Goal: Task Accomplishment & Management: Manage account settings

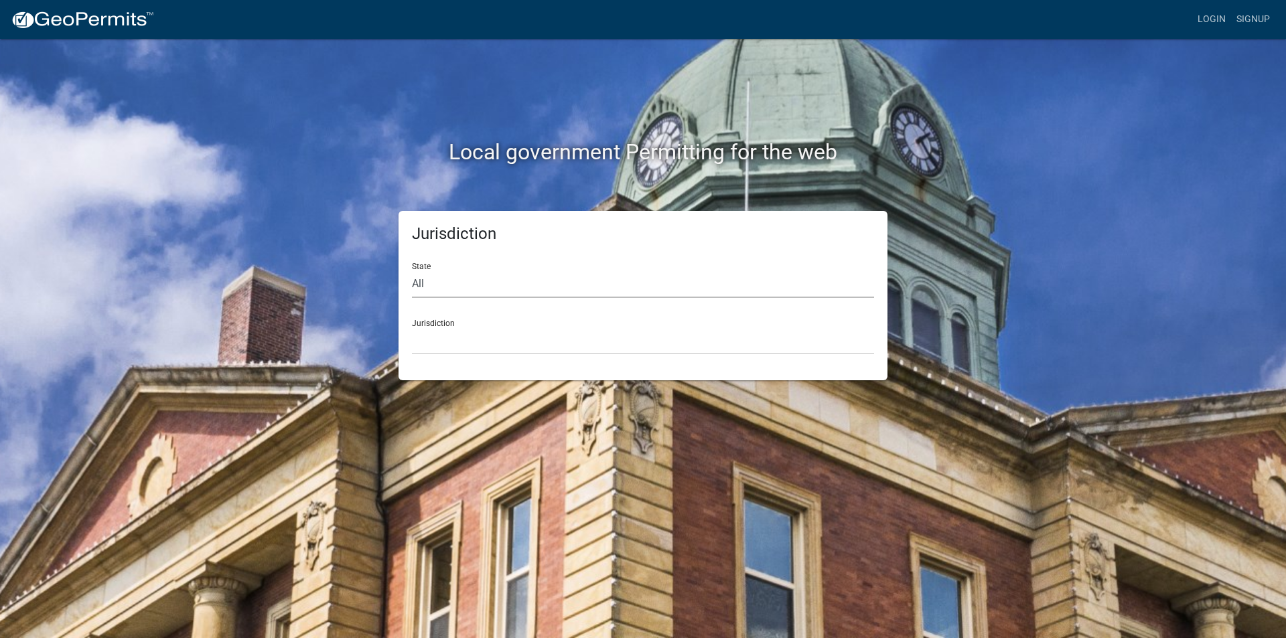
click at [490, 277] on select "All [US_STATE] [US_STATE] [US_STATE] [US_STATE] [US_STATE] [US_STATE] [US_STATE…" at bounding box center [643, 284] width 462 height 27
select select "[US_STATE]"
click at [412, 271] on select "All [US_STATE] [US_STATE] [US_STATE] [US_STATE] [US_STATE] [US_STATE] [US_STATE…" at bounding box center [643, 284] width 462 height 27
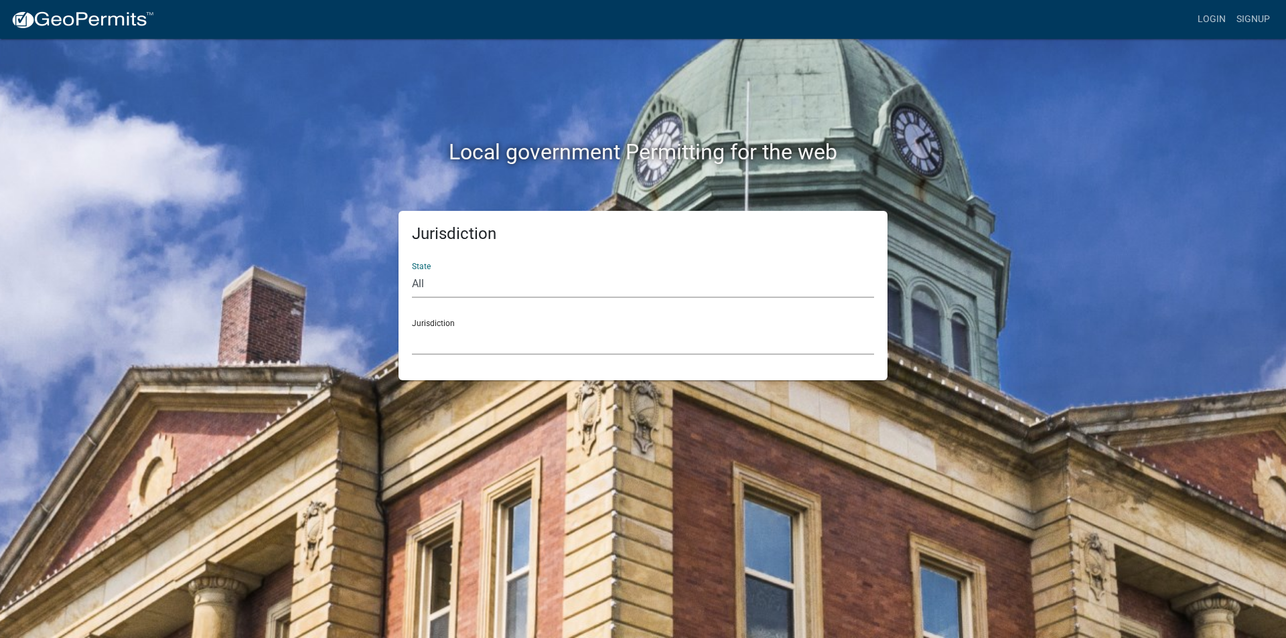
click at [481, 347] on select "[GEOGRAPHIC_DATA], [US_STATE][PERSON_NAME][GEOGRAPHIC_DATA], [US_STATE][PERSON_…" at bounding box center [643, 340] width 462 height 27
click at [412, 327] on select "[GEOGRAPHIC_DATA], [US_STATE][PERSON_NAME][GEOGRAPHIC_DATA], [US_STATE][PERSON_…" at bounding box center [643, 340] width 462 height 27
click at [446, 333] on select "[GEOGRAPHIC_DATA], [US_STATE][PERSON_NAME][GEOGRAPHIC_DATA], [US_STATE][PERSON_…" at bounding box center [643, 340] width 462 height 27
click at [479, 280] on select "All [US_STATE] [US_STATE] [US_STATE] [US_STATE] [US_STATE] [US_STATE] [US_STATE…" at bounding box center [643, 284] width 462 height 27
click at [412, 271] on select "All [US_STATE] [US_STATE] [US_STATE] [US_STATE] [US_STATE] [US_STATE] [US_STATE…" at bounding box center [643, 284] width 462 height 27
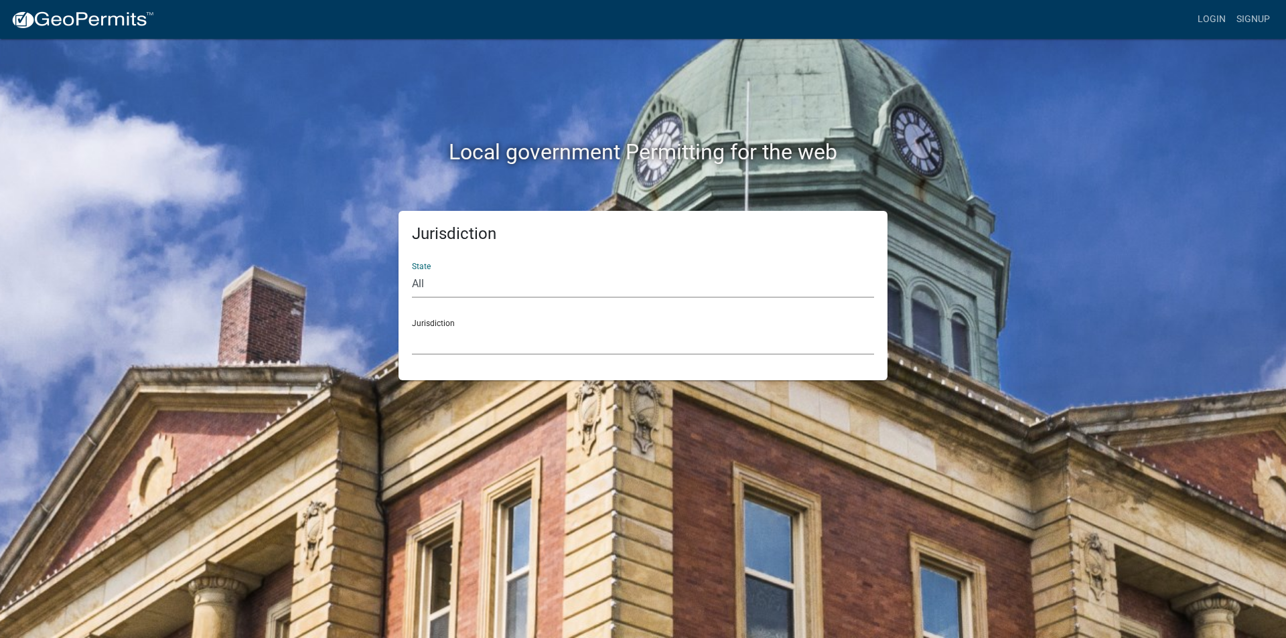
click at [442, 347] on select "[GEOGRAPHIC_DATA], [US_STATE][PERSON_NAME][GEOGRAPHIC_DATA], [US_STATE][PERSON_…" at bounding box center [643, 340] width 462 height 27
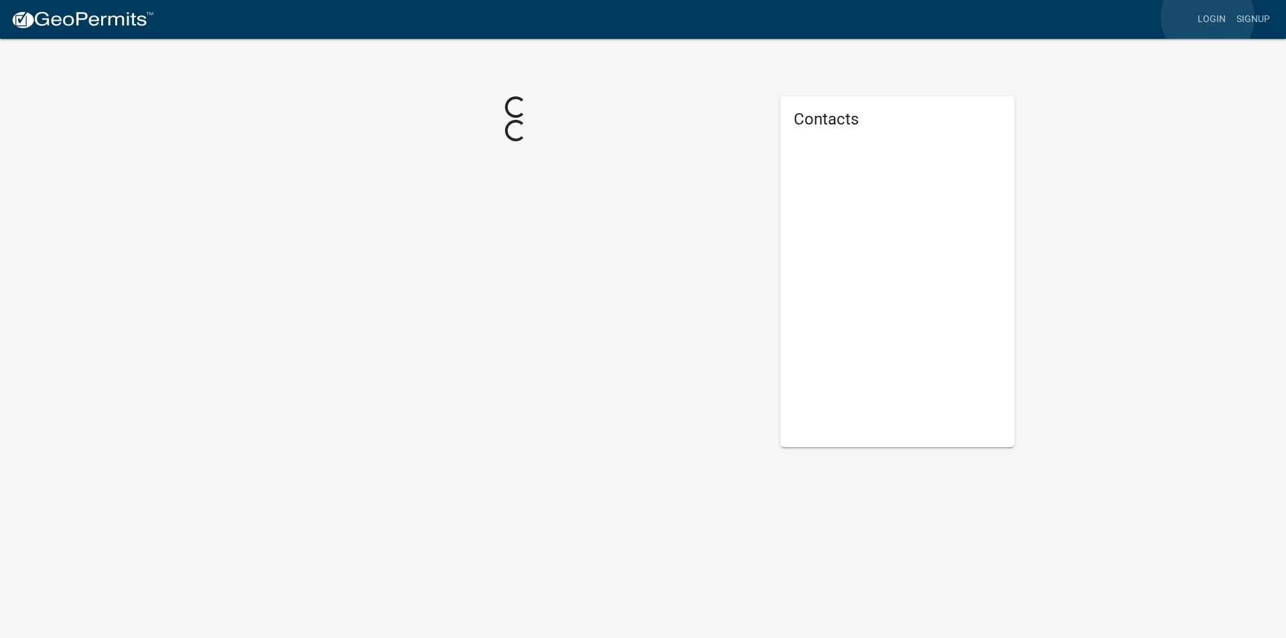
click at [1207, 17] on link "Login" at bounding box center [1211, 19] width 39 height 25
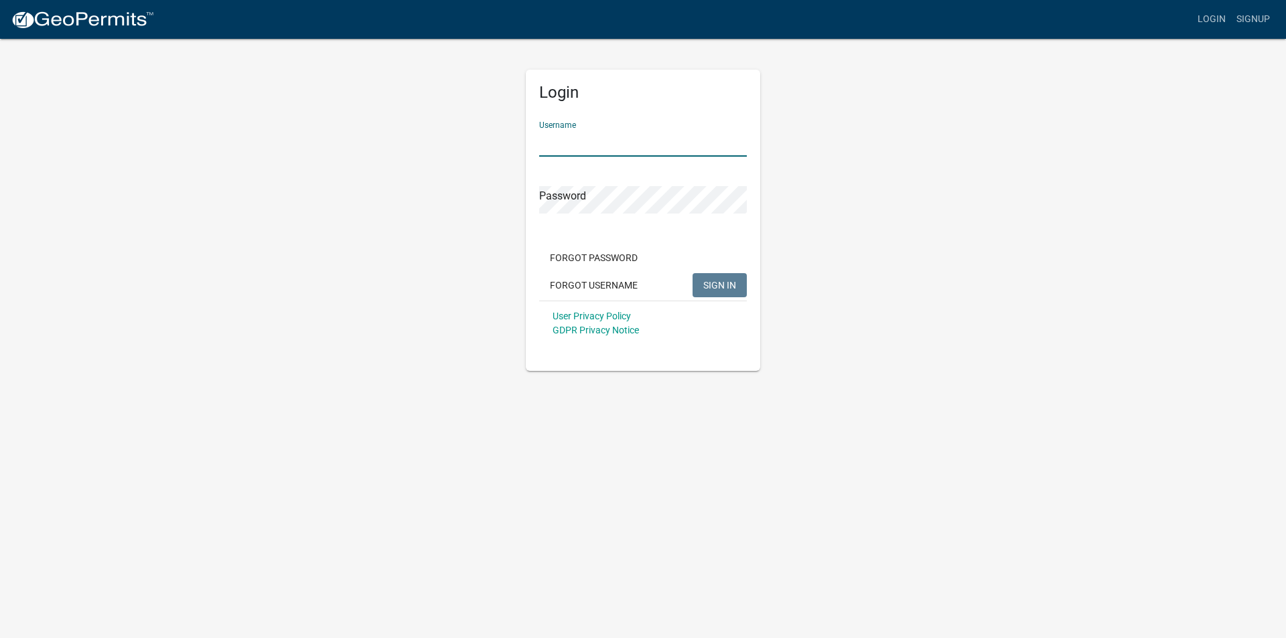
click at [591, 148] on input "Username" at bounding box center [643, 142] width 208 height 27
type input "dixie1973"
click at [692, 273] on button "SIGN IN" at bounding box center [719, 285] width 54 height 24
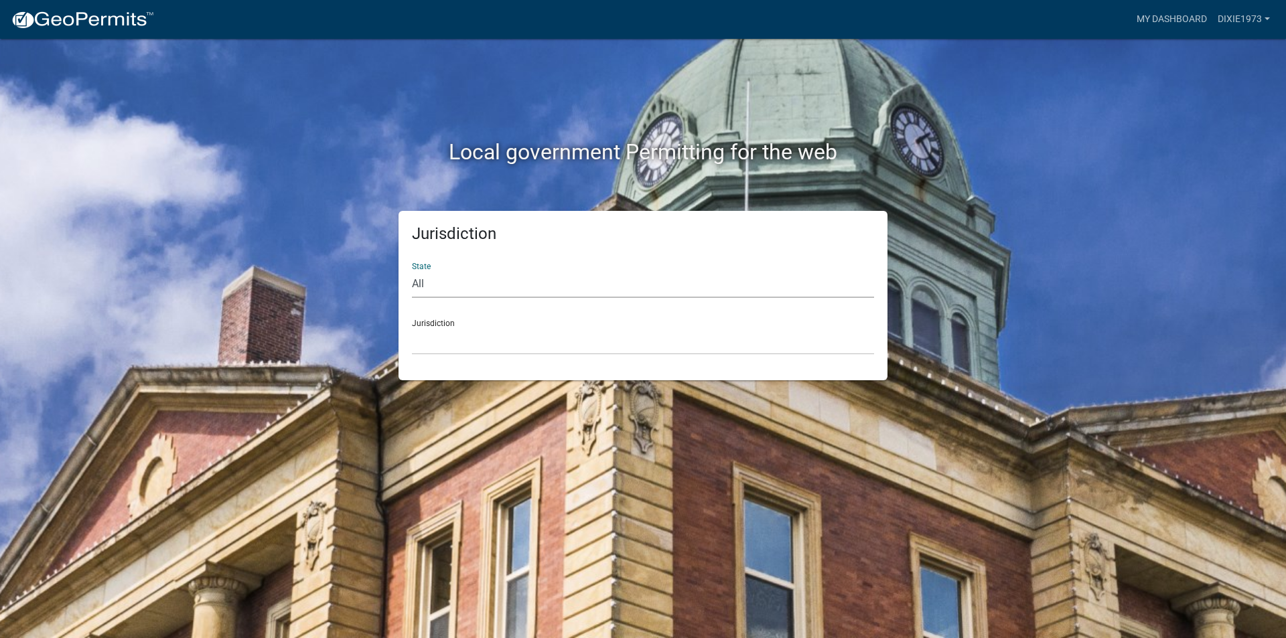
click at [583, 272] on select "All [US_STATE] [US_STATE] [US_STATE] [US_STATE] [US_STATE] [US_STATE] [US_STATE…" at bounding box center [643, 284] width 462 height 27
select select "[US_STATE]"
click at [412, 271] on select "All [US_STATE] [US_STATE] [US_STATE] [US_STATE] [US_STATE] [US_STATE] [US_STATE…" at bounding box center [643, 284] width 462 height 27
click at [443, 343] on select "[GEOGRAPHIC_DATA], [US_STATE][PERSON_NAME][GEOGRAPHIC_DATA], [US_STATE][PERSON_…" at bounding box center [643, 340] width 462 height 27
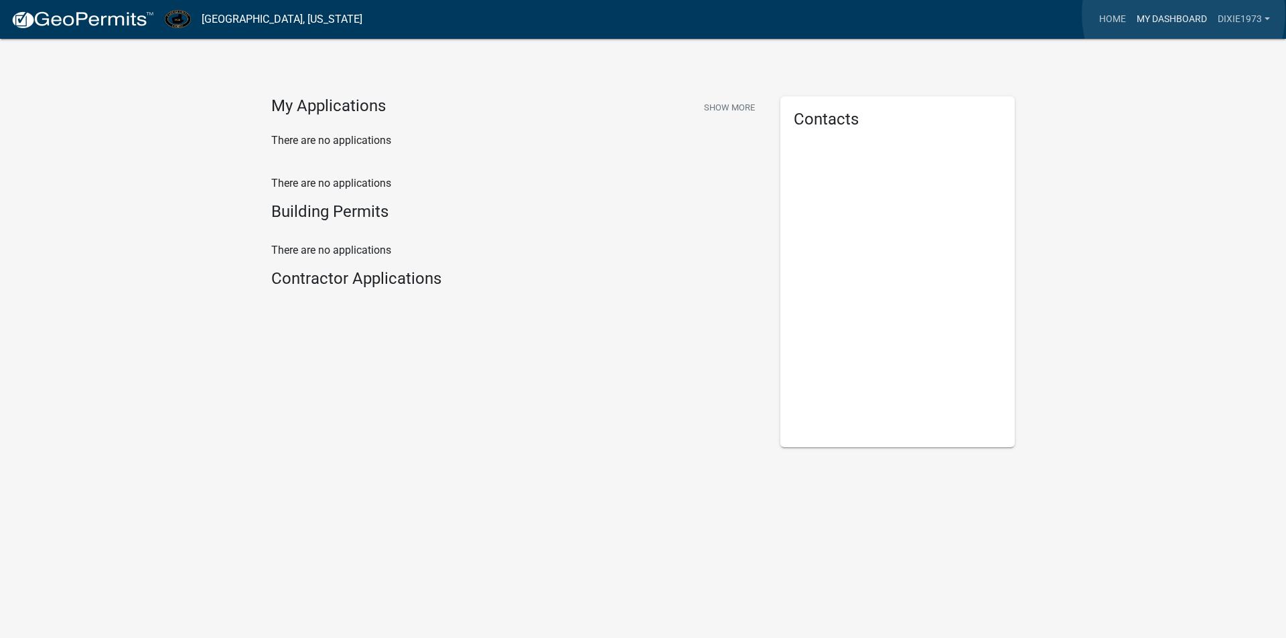
click at [1183, 14] on link "My Dashboard" at bounding box center [1171, 19] width 81 height 25
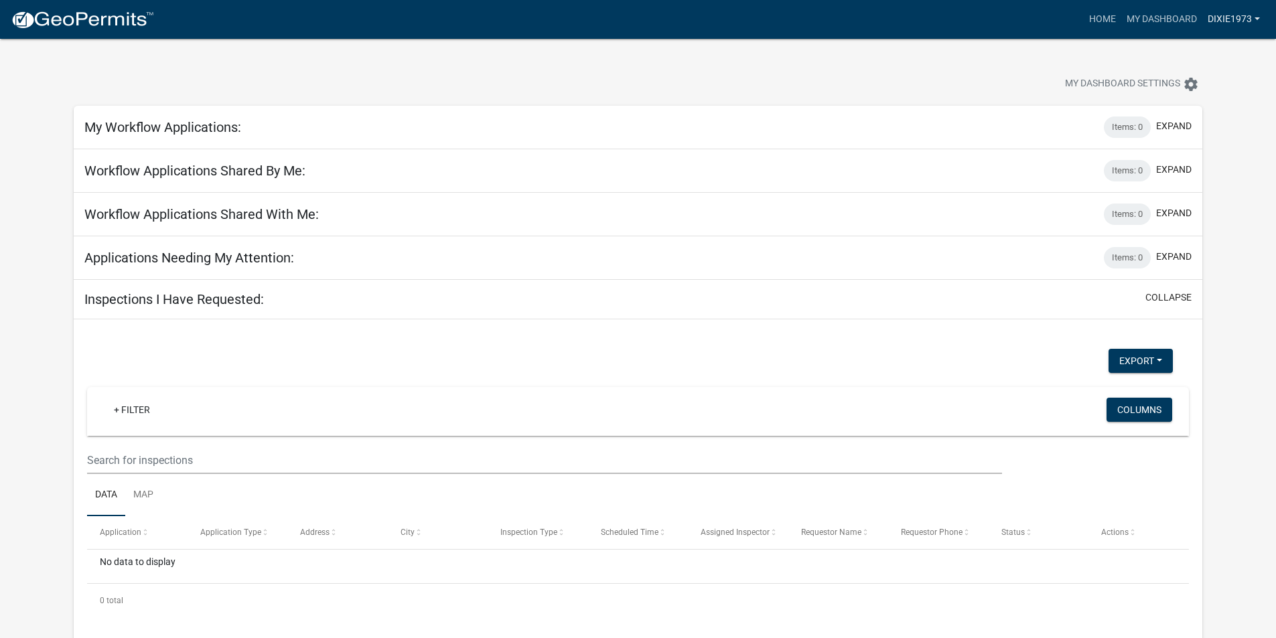
click at [1236, 18] on link "DIXIE1973" at bounding box center [1233, 19] width 63 height 25
click at [1206, 60] on link "Account" at bounding box center [1211, 55] width 107 height 32
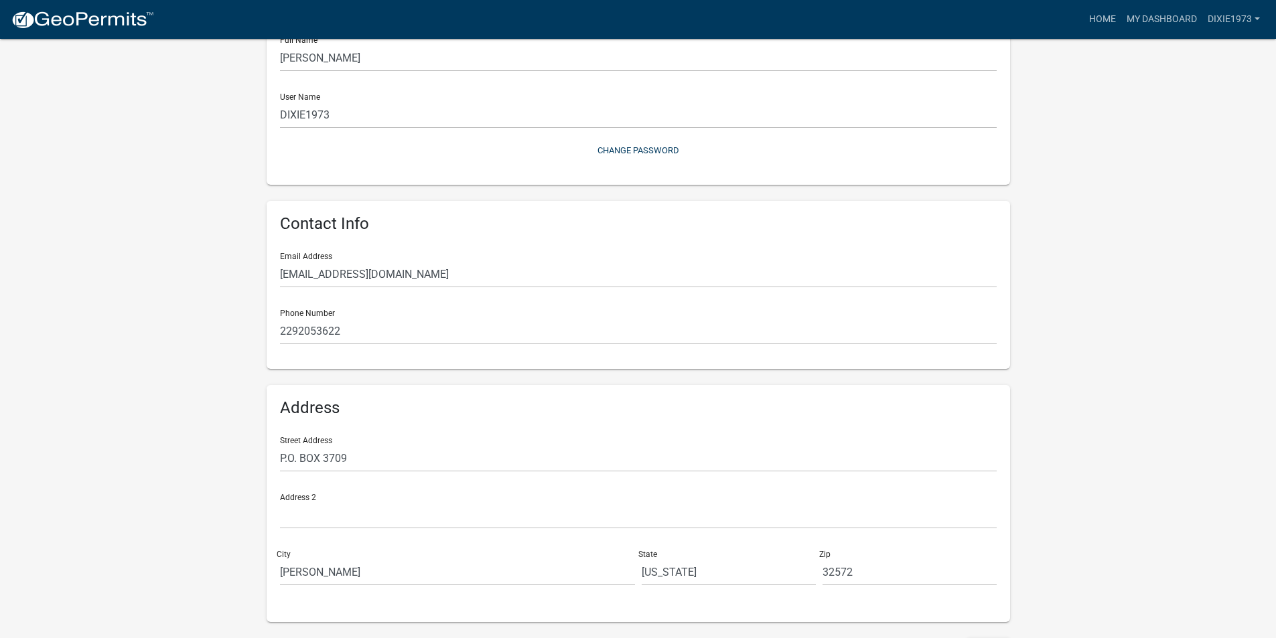
scroll to position [142, 0]
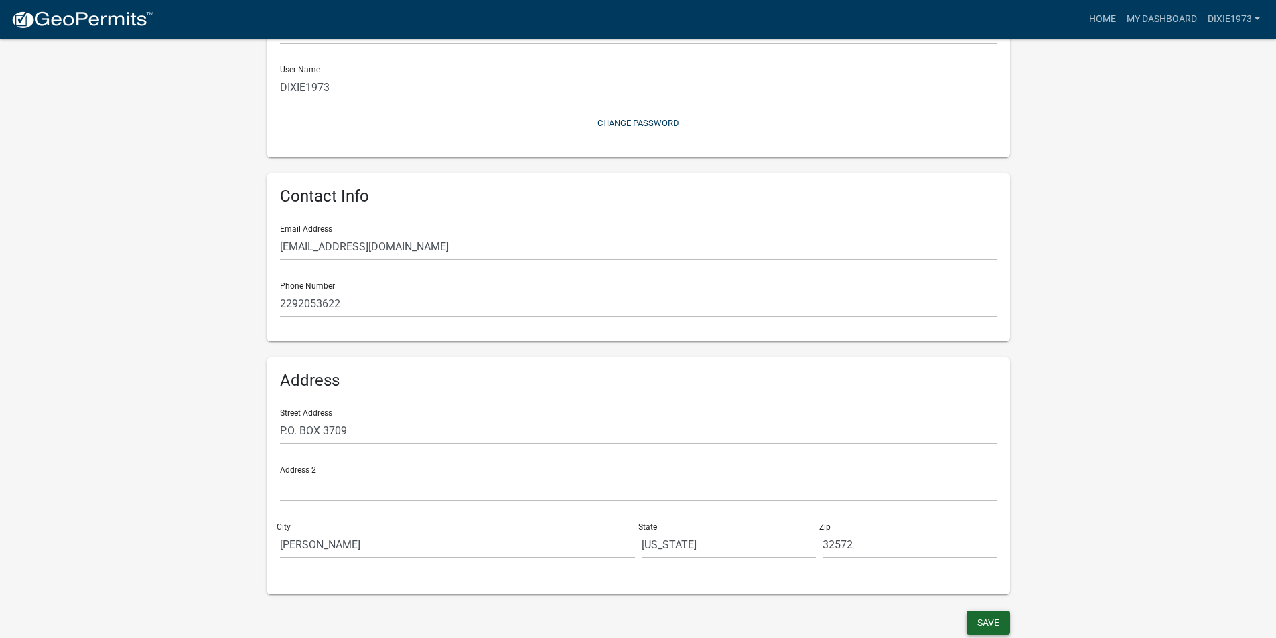
click at [979, 620] on button "Save" at bounding box center [988, 623] width 44 height 24
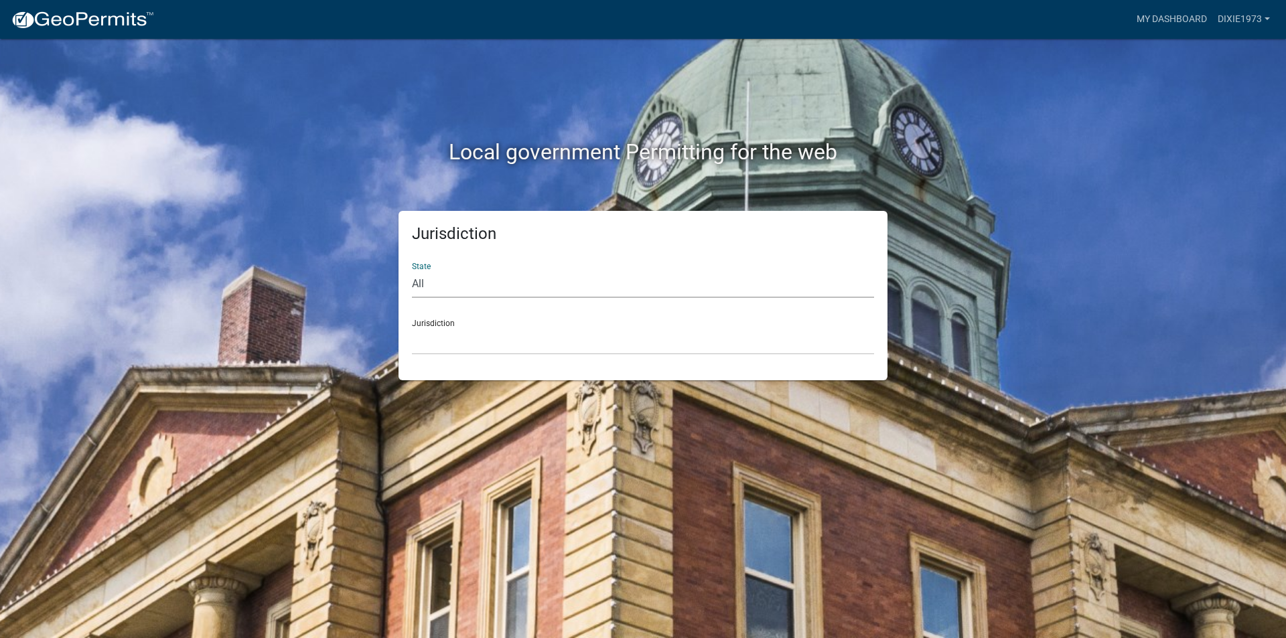
click at [462, 283] on select "All [US_STATE] [US_STATE] [US_STATE] [US_STATE] [US_STATE] [US_STATE] [US_STATE…" at bounding box center [643, 284] width 462 height 27
select select "[US_STATE]"
click at [412, 271] on select "All [US_STATE] [US_STATE] [US_STATE] [US_STATE] [US_STATE] [US_STATE] [US_STATE…" at bounding box center [643, 284] width 462 height 27
drag, startPoint x: 460, startPoint y: 297, endPoint x: 450, endPoint y: 347, distance: 50.6
click at [450, 347] on select "[GEOGRAPHIC_DATA], [US_STATE][PERSON_NAME][GEOGRAPHIC_DATA], [US_STATE][PERSON_…" at bounding box center [643, 340] width 462 height 27
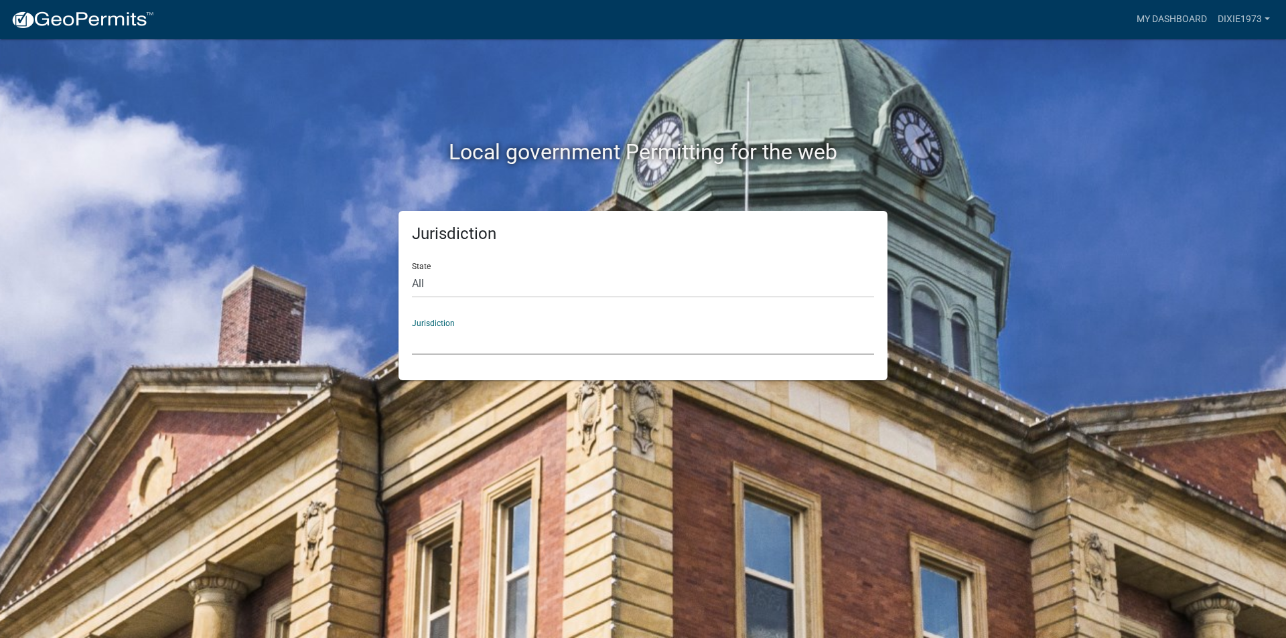
click at [71, 268] on div "Local government Permitting for the web Jurisdiction State All [US_STATE] [US_S…" at bounding box center [643, 319] width 1286 height 638
click at [1177, 16] on link "My Dashboard" at bounding box center [1171, 19] width 81 height 25
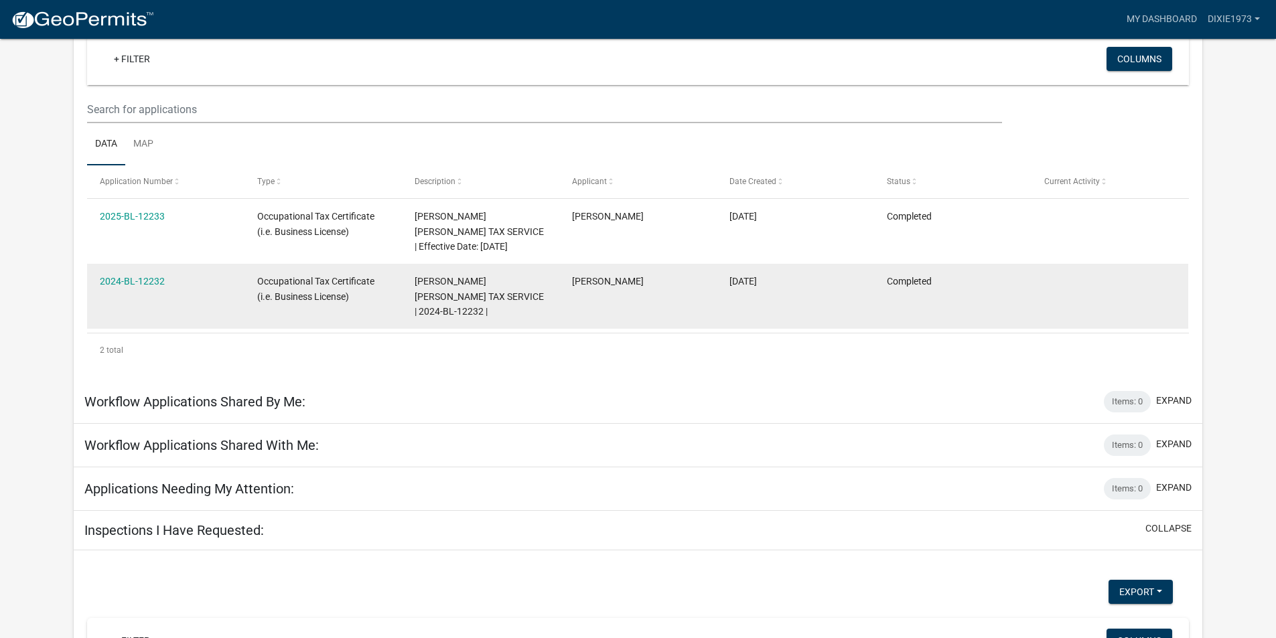
scroll to position [88, 0]
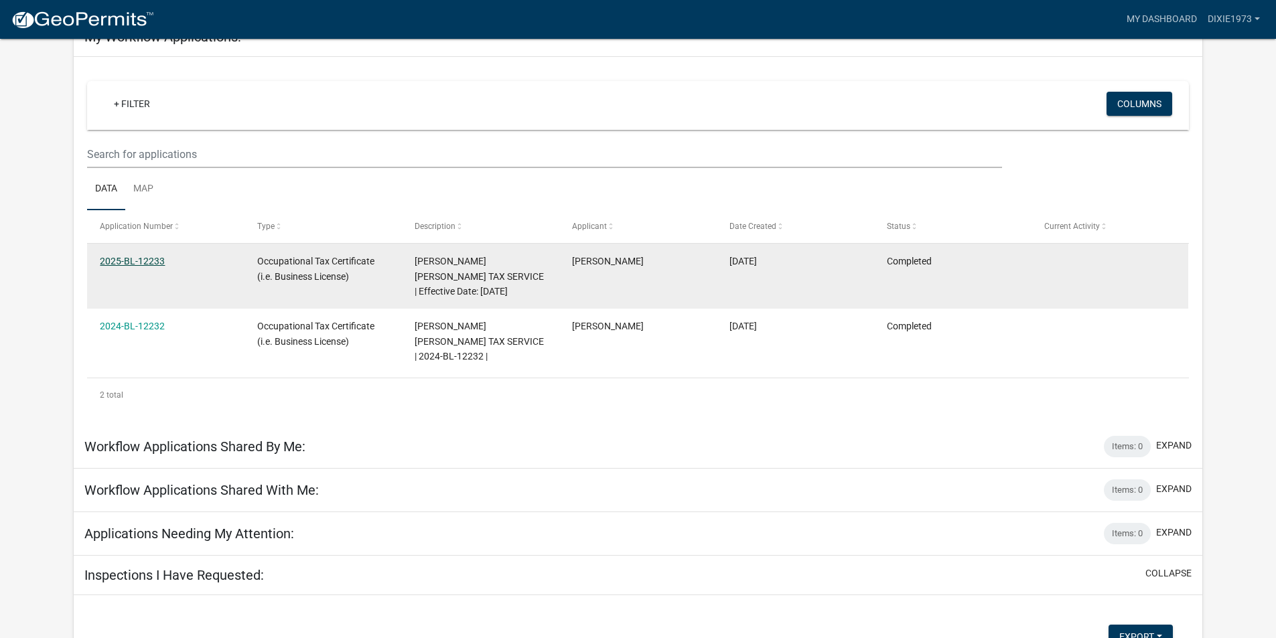
click at [145, 262] on link "2025-BL-12233" at bounding box center [132, 261] width 65 height 11
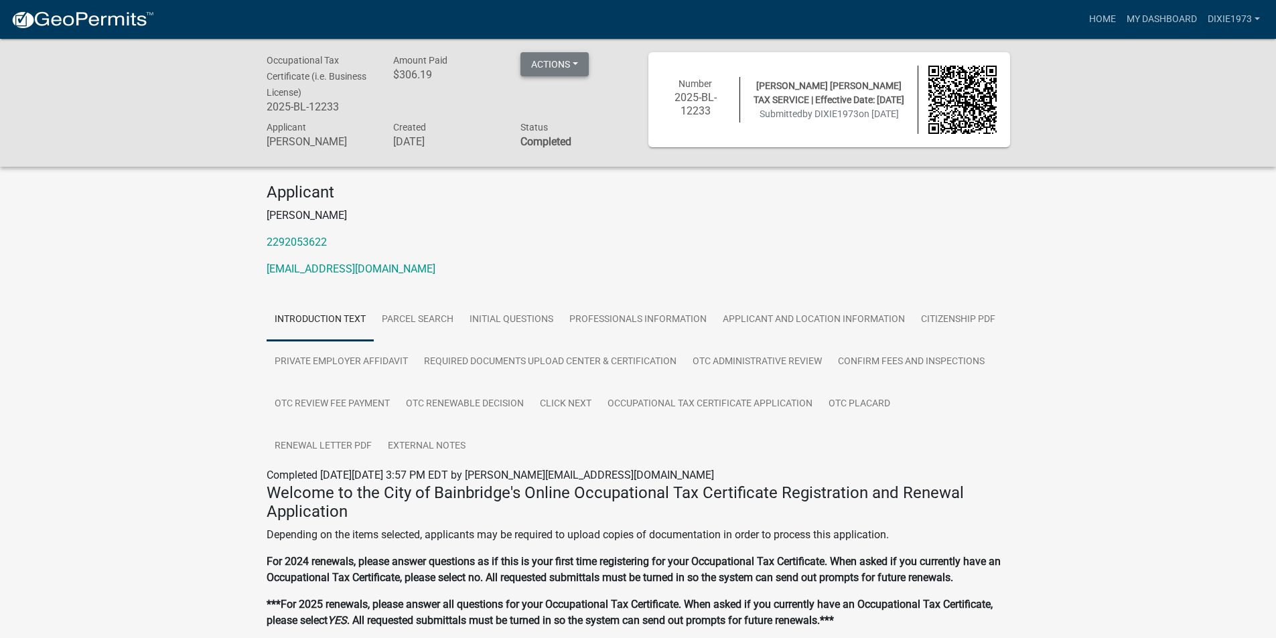
click at [570, 66] on button "Actions" at bounding box center [554, 64] width 68 height 24
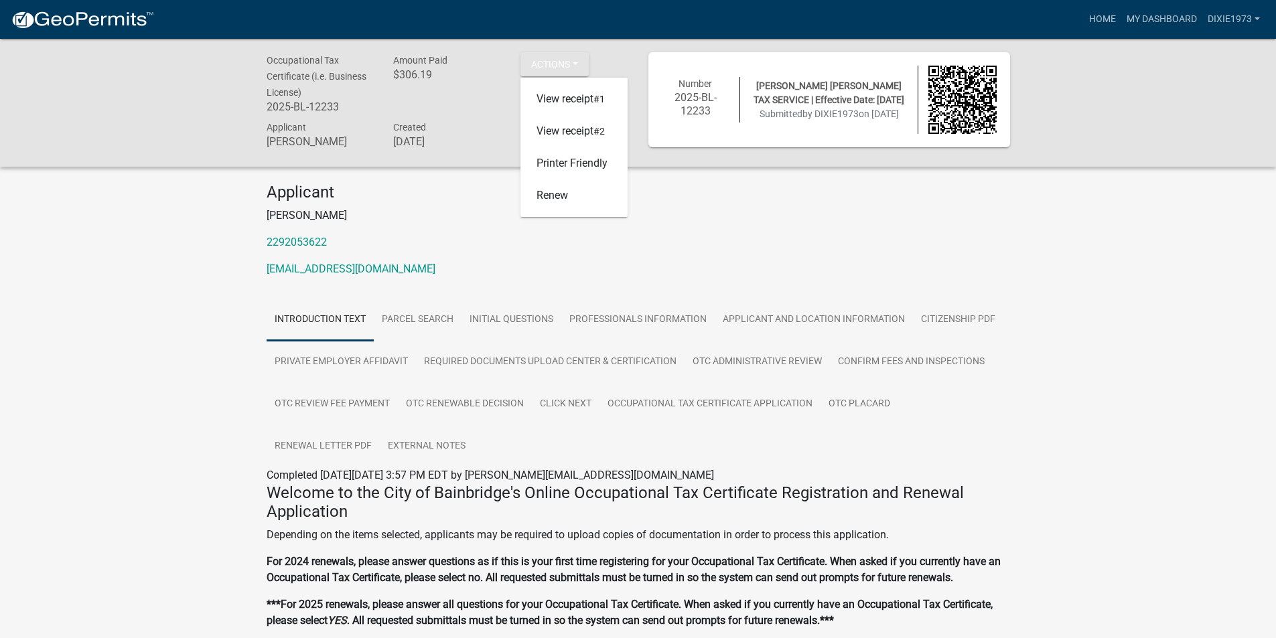
click at [1184, 271] on div "Occupational Tax Certificate (i.e. Business License) 2025-BL-12233 Amount Paid …" at bounding box center [638, 469] width 1276 height 860
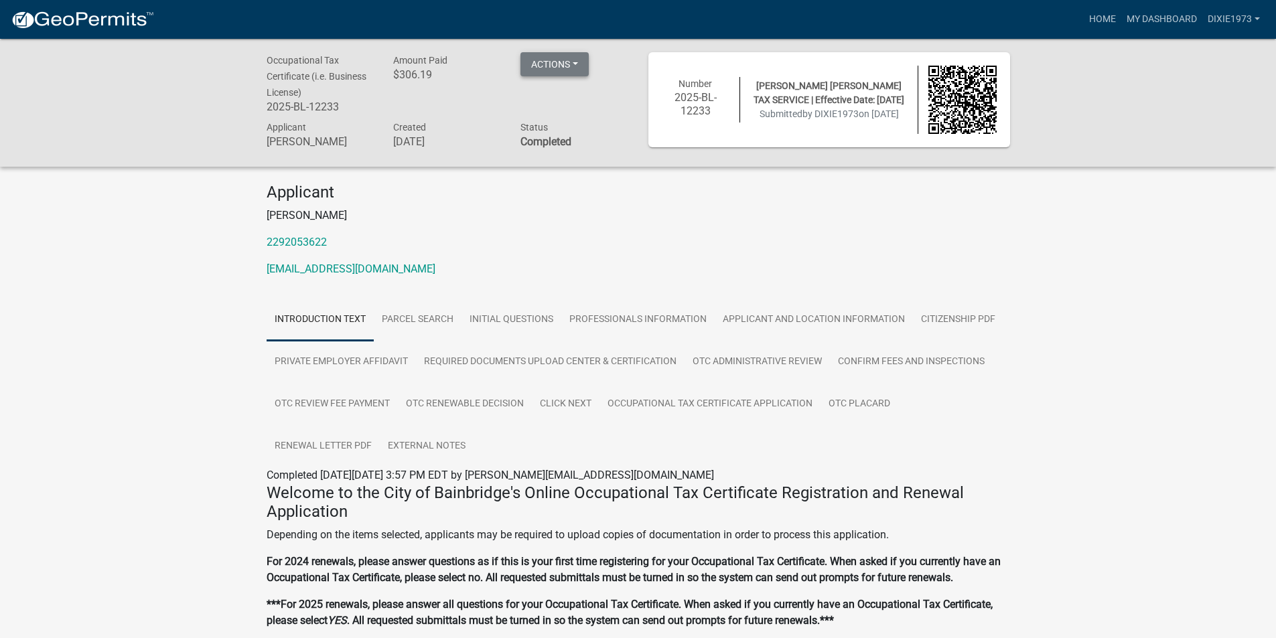
click at [563, 68] on button "Actions" at bounding box center [554, 64] width 68 height 24
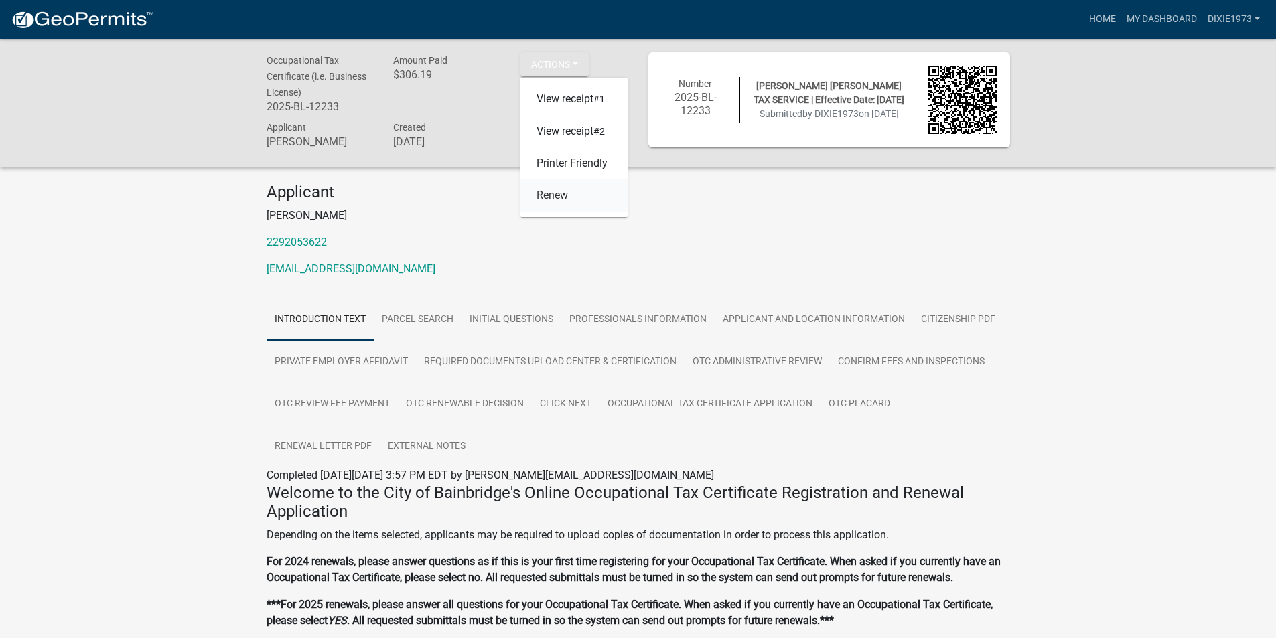
click at [550, 198] on link "Renew" at bounding box center [573, 195] width 107 height 32
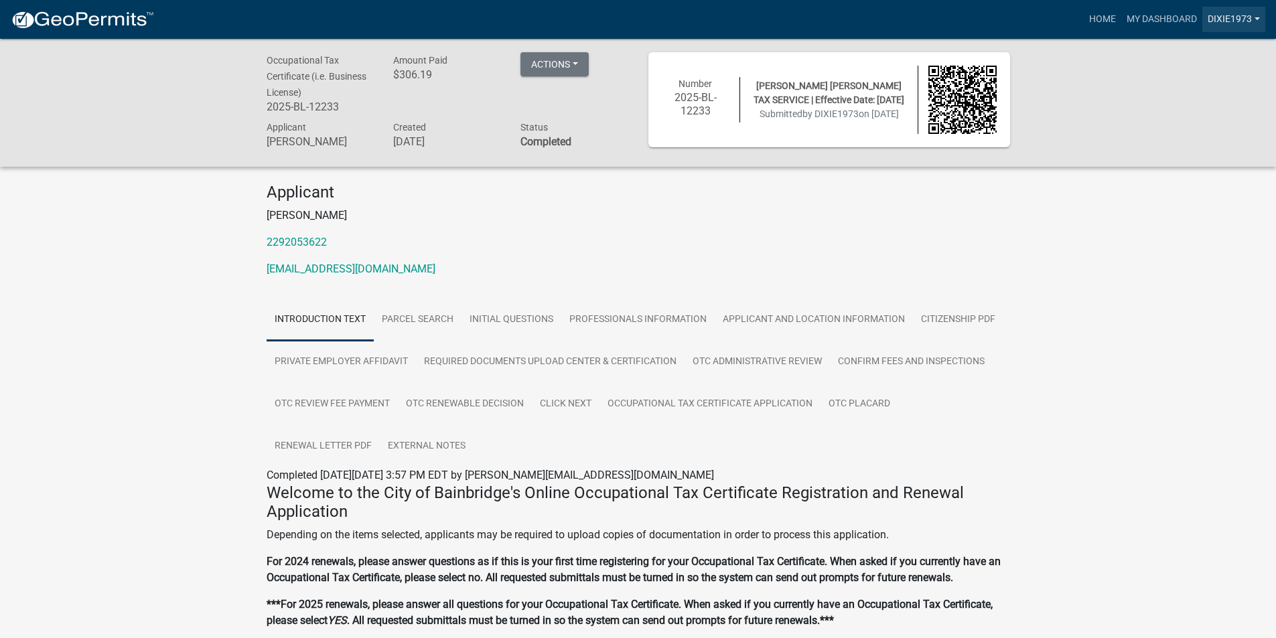
click at [1244, 10] on link "DIXIE1973" at bounding box center [1233, 19] width 63 height 25
click at [1119, 59] on div "Occupational Tax Certificate (i.e. Business License) 2025-BL-12233 Amount Paid …" at bounding box center [638, 102] width 1276 height 127
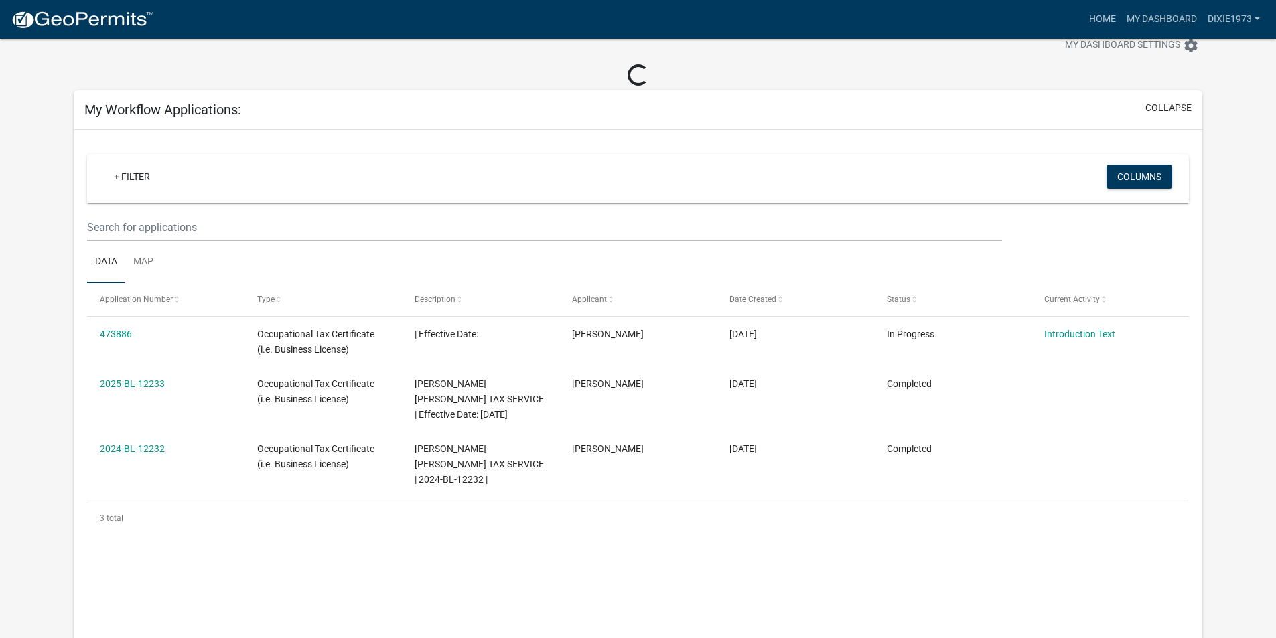
scroll to position [88, 0]
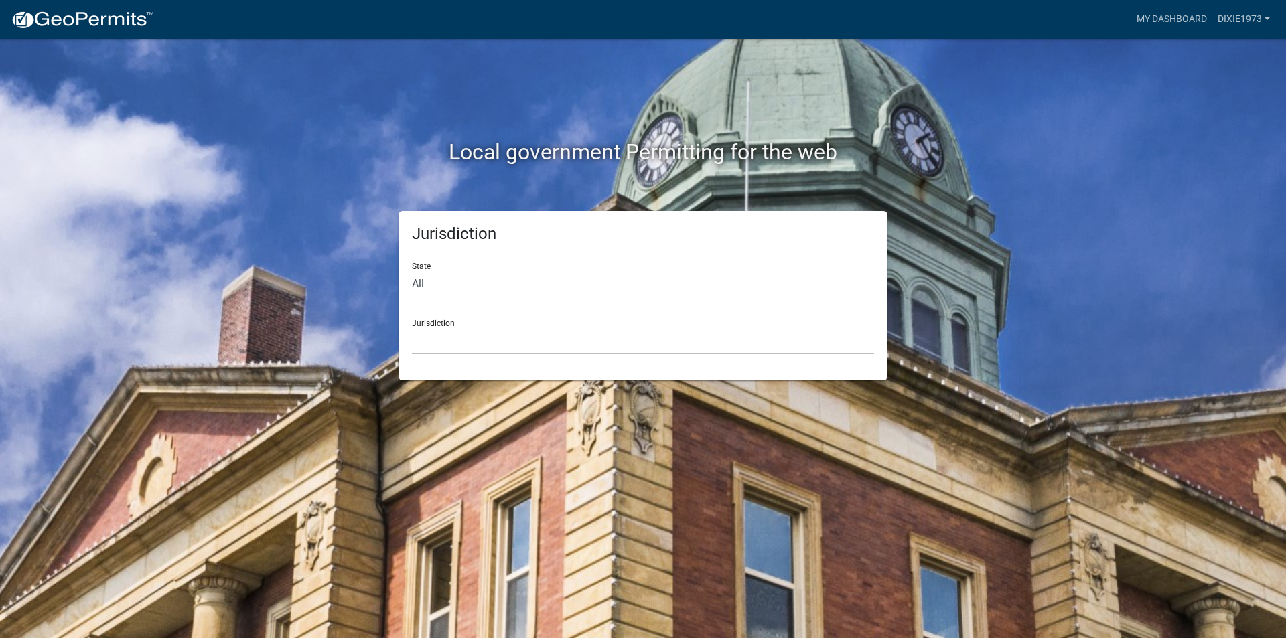
click at [505, 252] on div "State All [US_STATE] [US_STATE] [US_STATE] [US_STATE] [US_STATE] [US_STATE] [US…" at bounding box center [643, 275] width 462 height 46
click at [486, 288] on select "All [US_STATE] [US_STATE] [US_STATE] [US_STATE] [US_STATE] [US_STATE] [US_STATE…" at bounding box center [643, 284] width 462 height 27
select select "[US_STATE]"
click at [412, 271] on select "All [US_STATE] [US_STATE] [US_STATE] [US_STATE] [US_STATE] [US_STATE] [US_STATE…" at bounding box center [643, 284] width 462 height 27
click at [459, 346] on select "[GEOGRAPHIC_DATA], [US_STATE][PERSON_NAME][GEOGRAPHIC_DATA], [US_STATE][PERSON_…" at bounding box center [643, 340] width 462 height 27
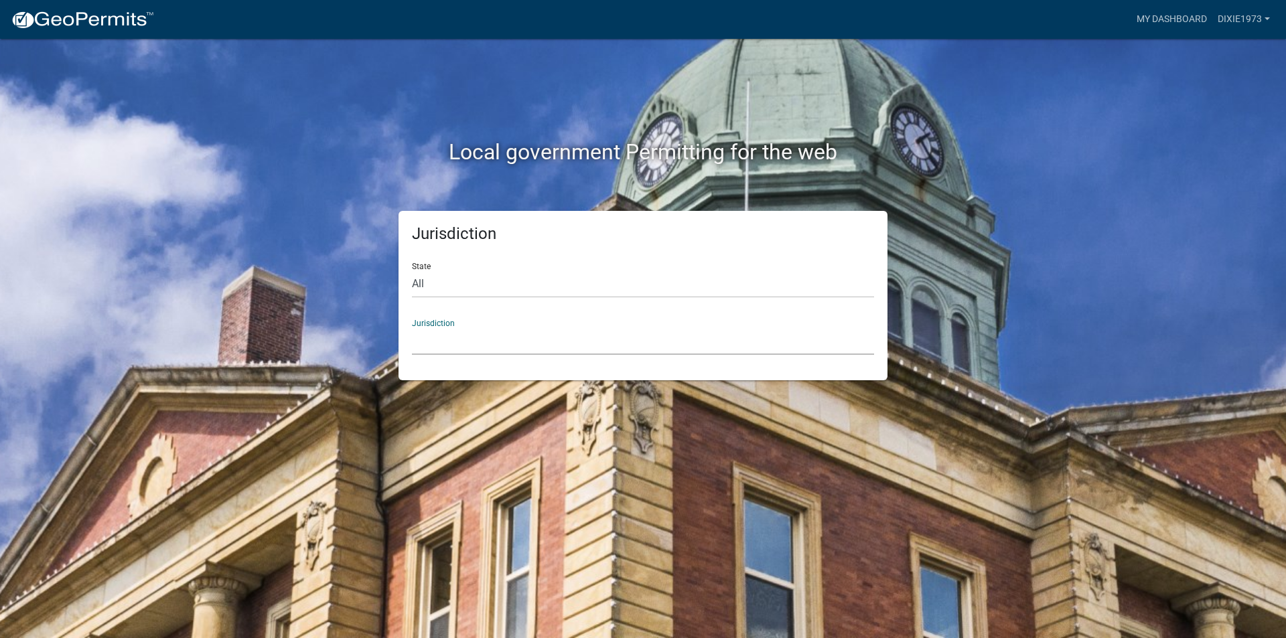
click at [412, 327] on select "[GEOGRAPHIC_DATA], [US_STATE][PERSON_NAME][GEOGRAPHIC_DATA], [US_STATE][PERSON_…" at bounding box center [643, 340] width 462 height 27
click at [443, 342] on select "[GEOGRAPHIC_DATA], [US_STATE][PERSON_NAME][GEOGRAPHIC_DATA], [US_STATE][PERSON_…" at bounding box center [643, 340] width 462 height 27
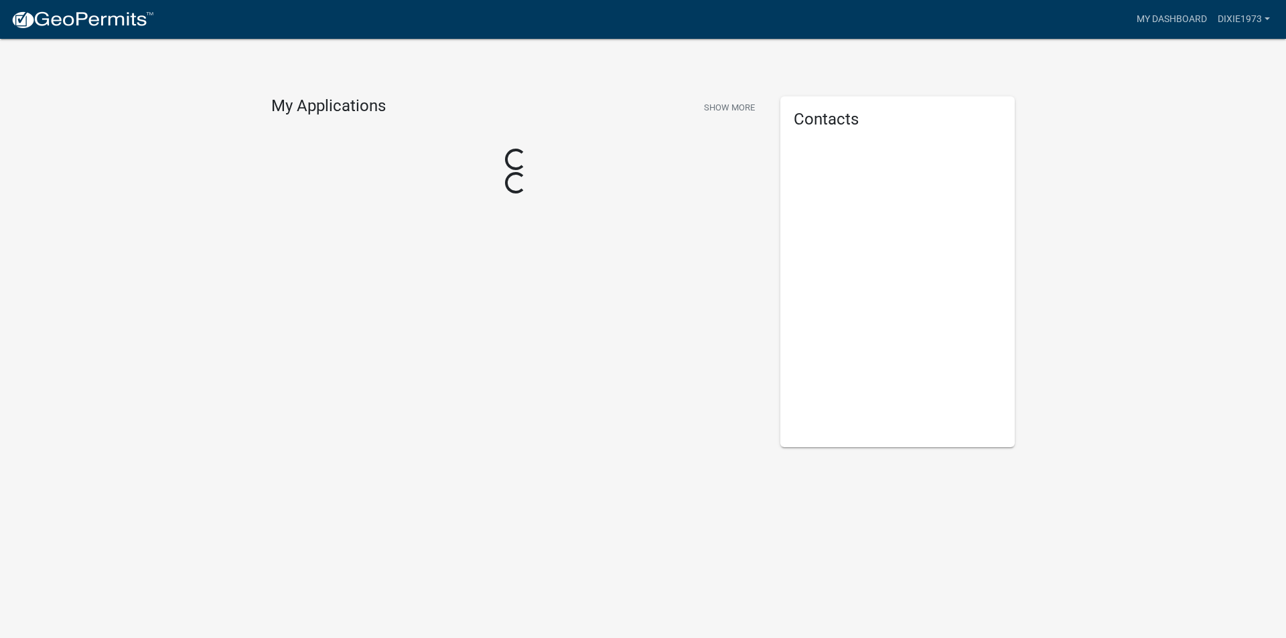
click at [481, 291] on div "My Applications Show More Loading... Loading..." at bounding box center [515, 271] width 509 height 351
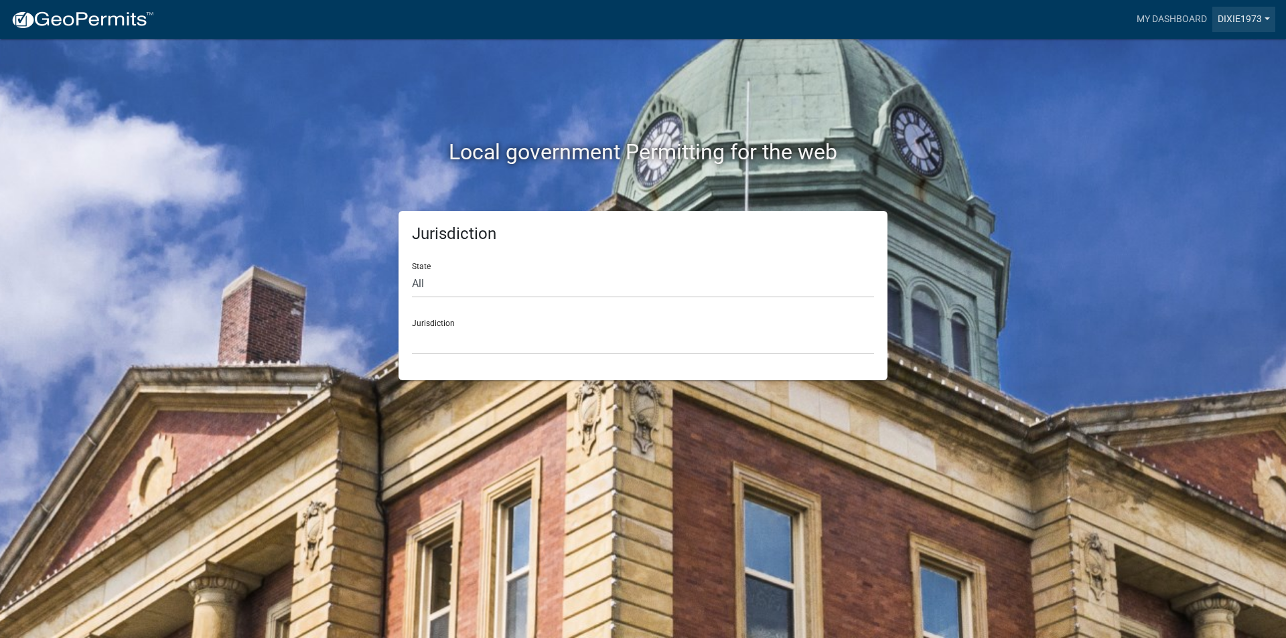
click at [1259, 11] on link "DIXIE1973" at bounding box center [1243, 19] width 63 height 25
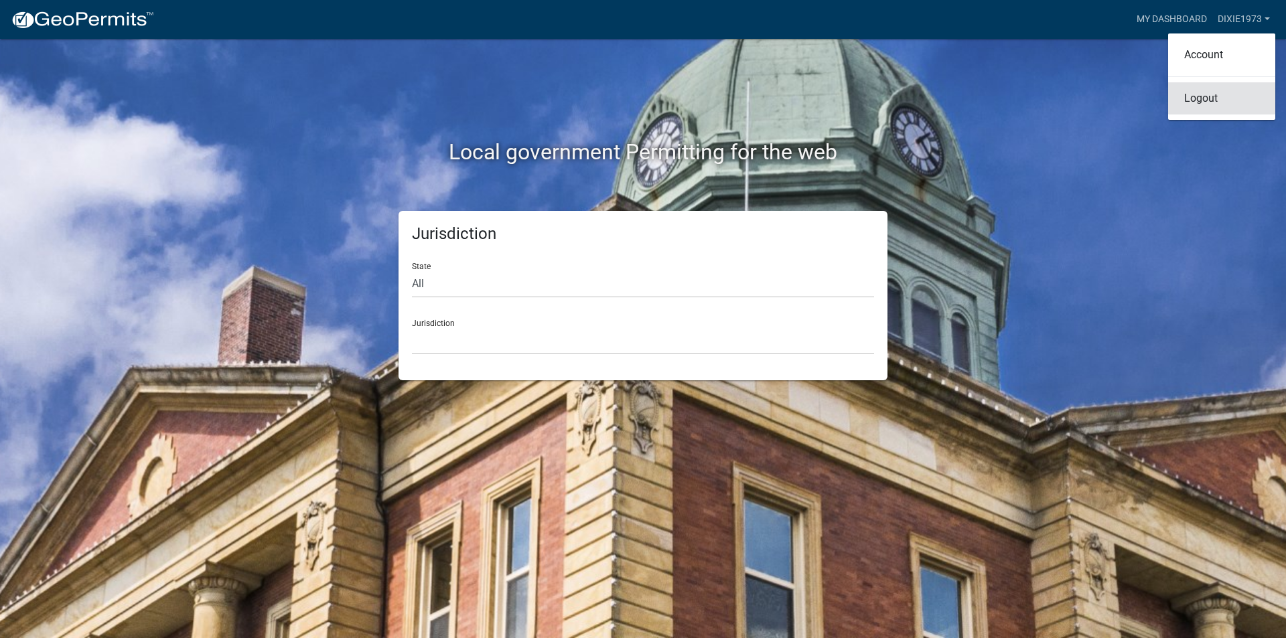
click at [1214, 101] on link "Logout" at bounding box center [1221, 98] width 107 height 32
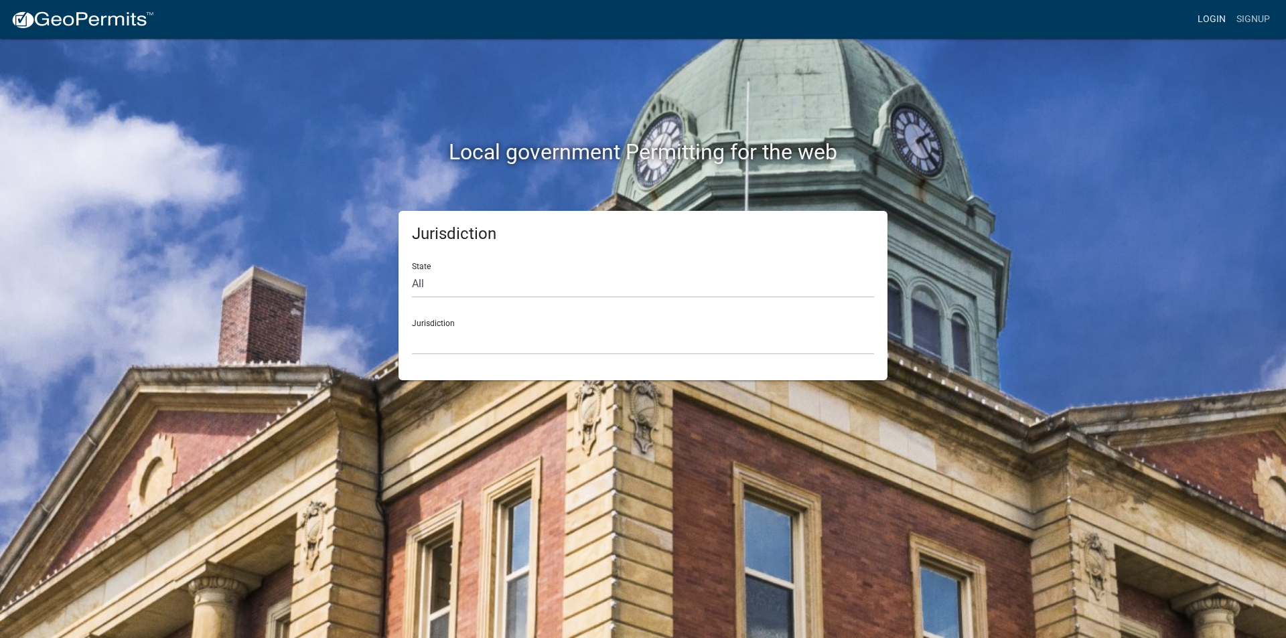
click at [1211, 23] on link "Login" at bounding box center [1211, 19] width 39 height 25
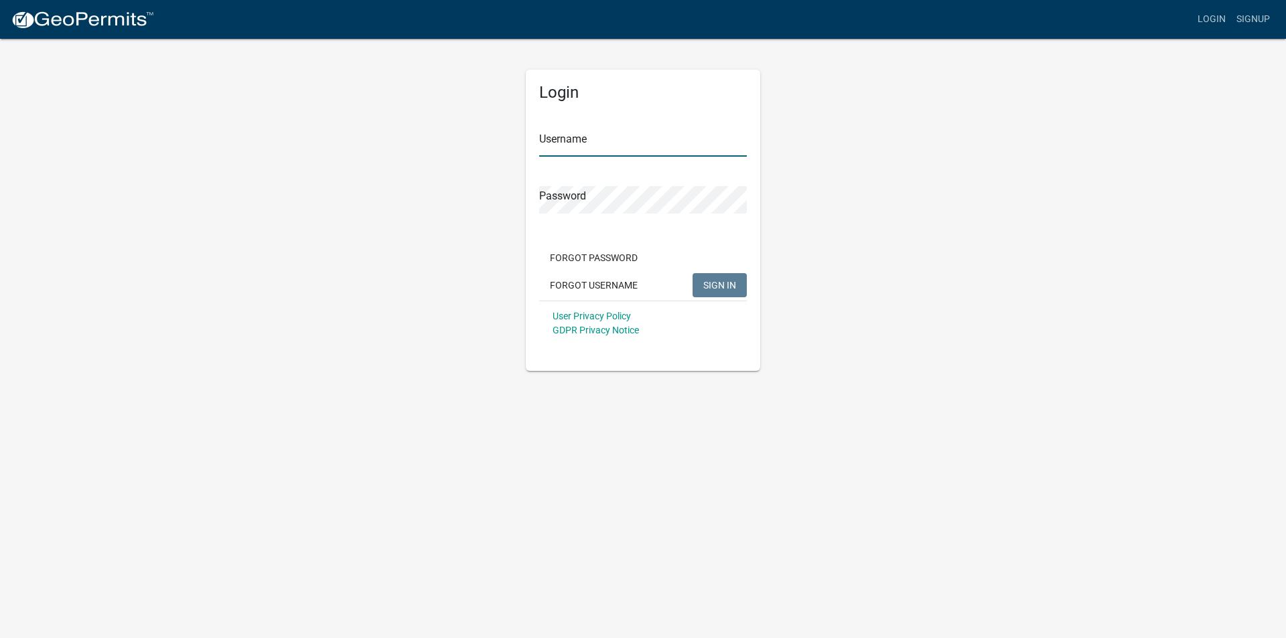
click at [577, 131] on input "Username" at bounding box center [643, 142] width 208 height 27
type input "Dixie1973"
click at [708, 281] on span "SIGN IN" at bounding box center [719, 284] width 33 height 11
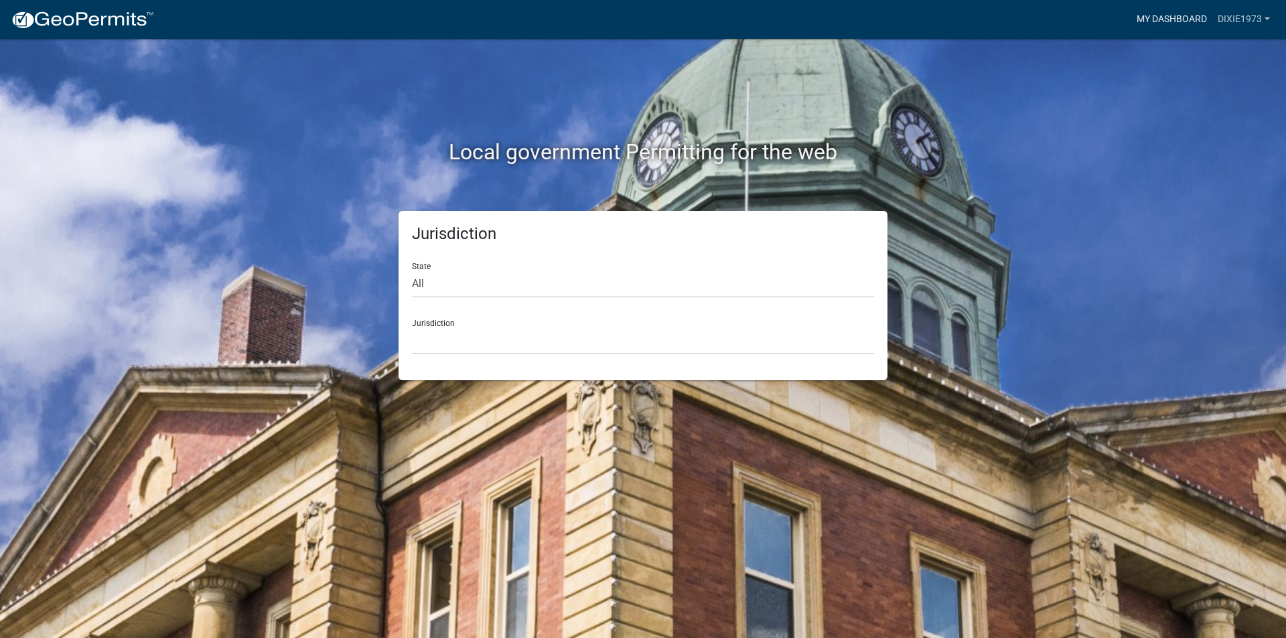
click at [1176, 19] on link "My Dashboard" at bounding box center [1171, 19] width 81 height 25
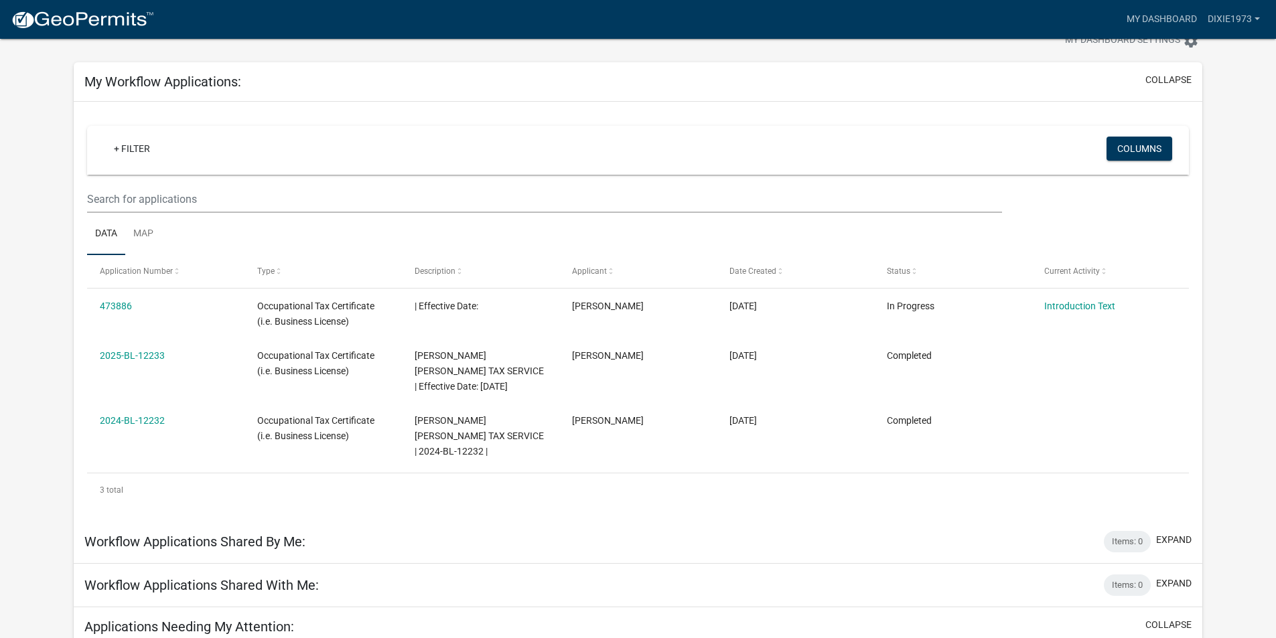
scroll to position [20, 0]
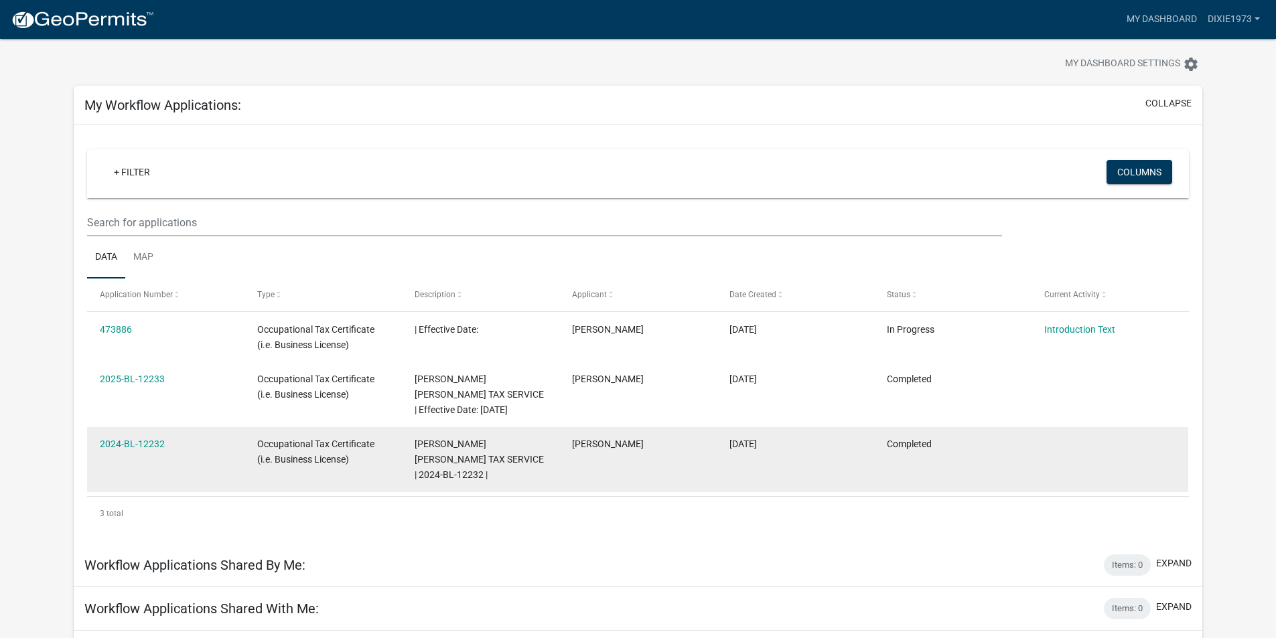
drag, startPoint x: 184, startPoint y: 444, endPoint x: 90, endPoint y: 443, distance: 94.4
click at [90, 443] on datatable-body-cell "2024-BL-12232" at bounding box center [165, 459] width 157 height 65
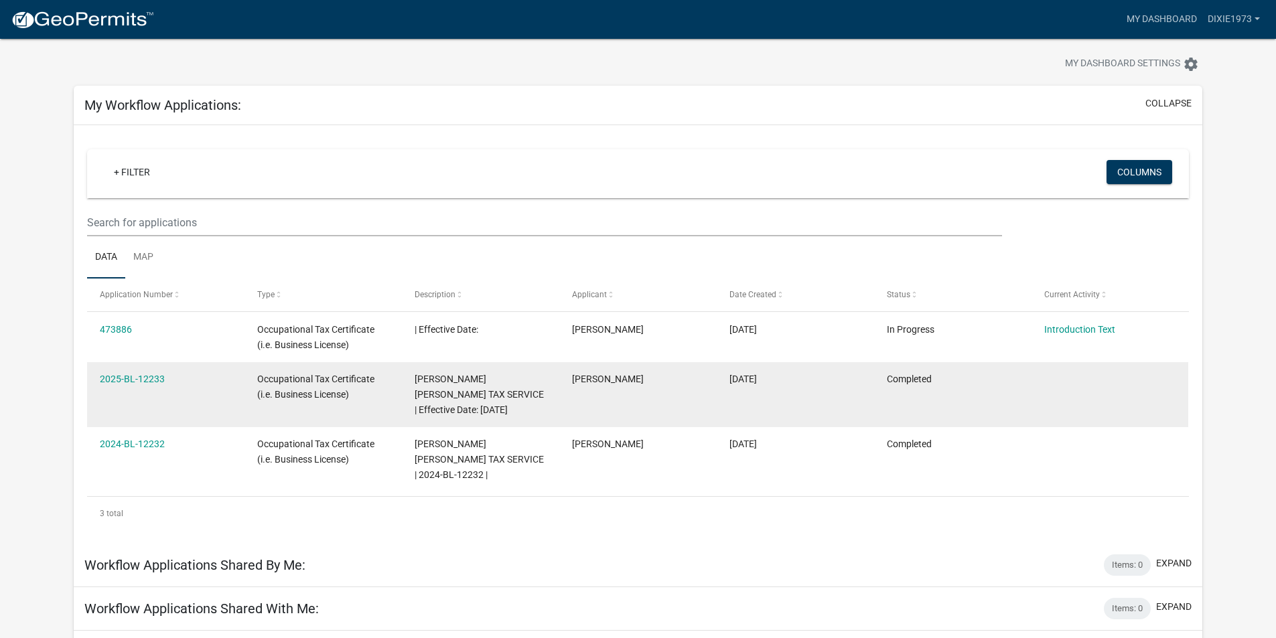
drag, startPoint x: 90, startPoint y: 443, endPoint x: 174, endPoint y: 402, distance: 93.4
click at [174, 402] on datatable-body-cell "2025-BL-12233" at bounding box center [165, 394] width 157 height 65
drag, startPoint x: 187, startPoint y: 380, endPoint x: 90, endPoint y: 378, distance: 97.1
click at [90, 378] on datatable-body-cell "2025-BL-12233" at bounding box center [165, 394] width 157 height 65
copy link "2025-BL-12233"
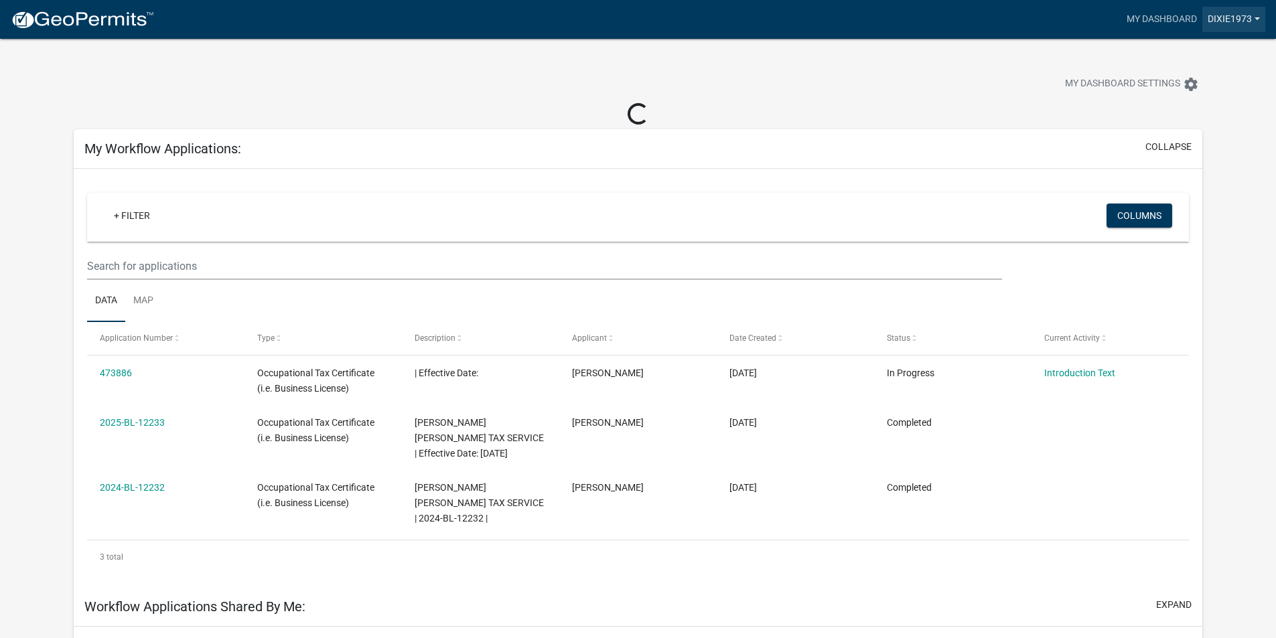
click at [1223, 16] on link "DIXIE1973" at bounding box center [1233, 19] width 63 height 25
click at [1192, 100] on link "Logout" at bounding box center [1211, 98] width 107 height 32
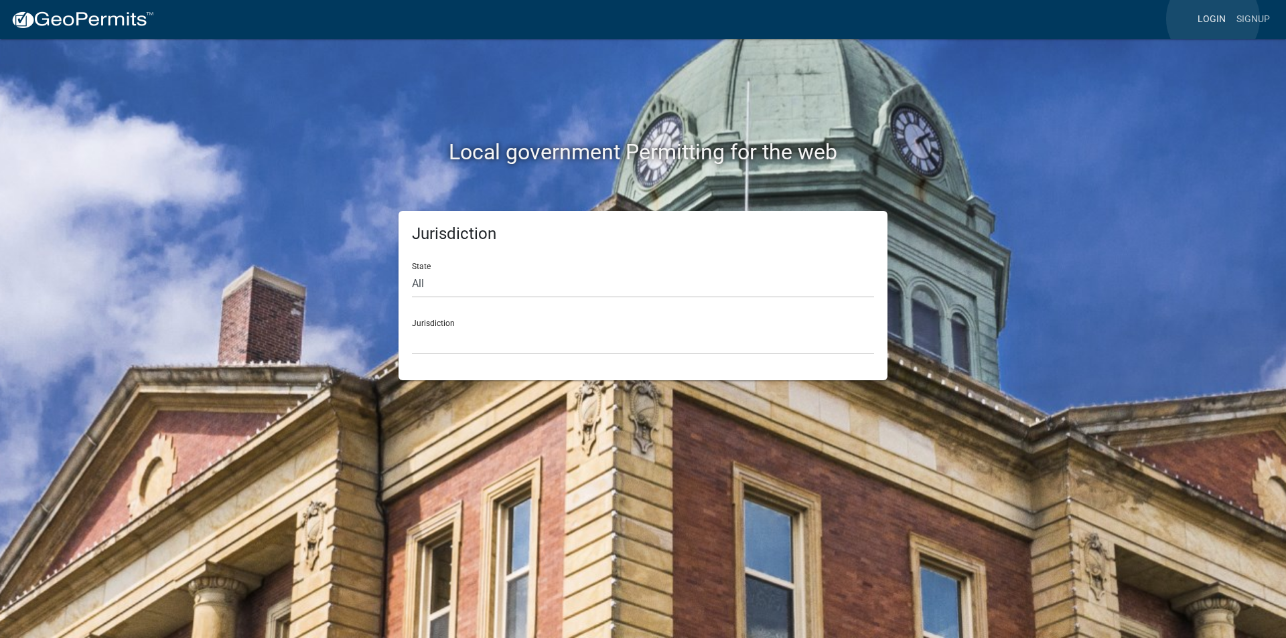
click at [1213, 19] on link "Login" at bounding box center [1211, 19] width 39 height 25
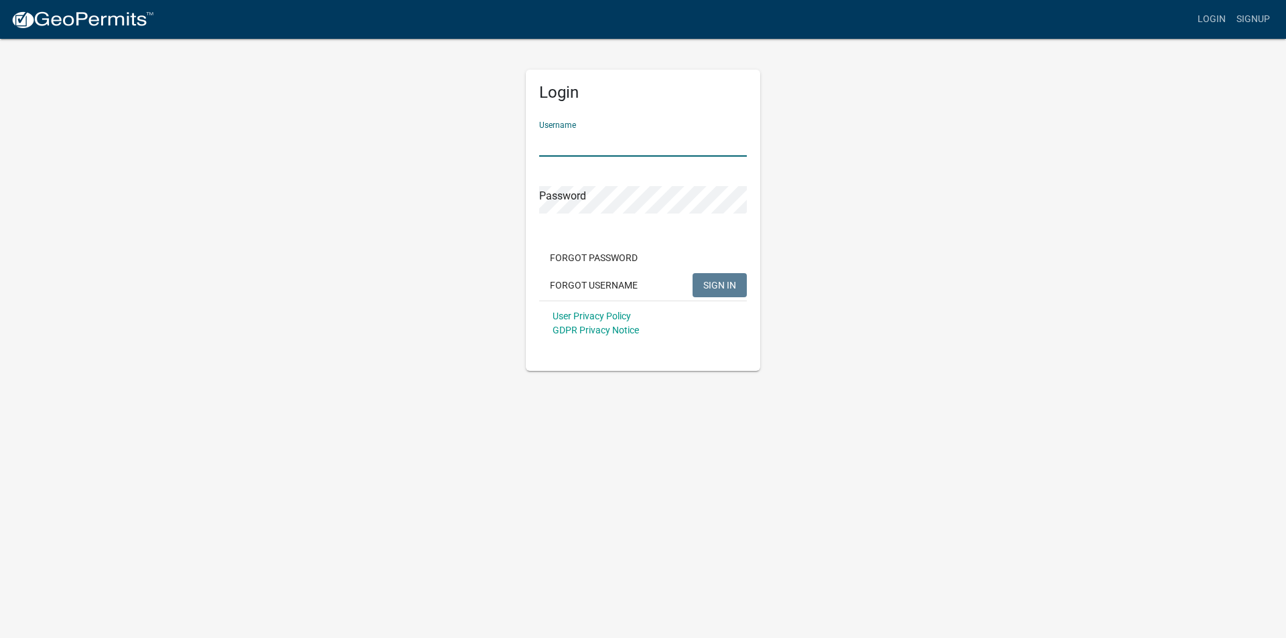
click at [619, 141] on input "Username" at bounding box center [643, 142] width 208 height 27
type input "dixie1973"
click at [722, 285] on span "SIGN IN" at bounding box center [719, 284] width 33 height 11
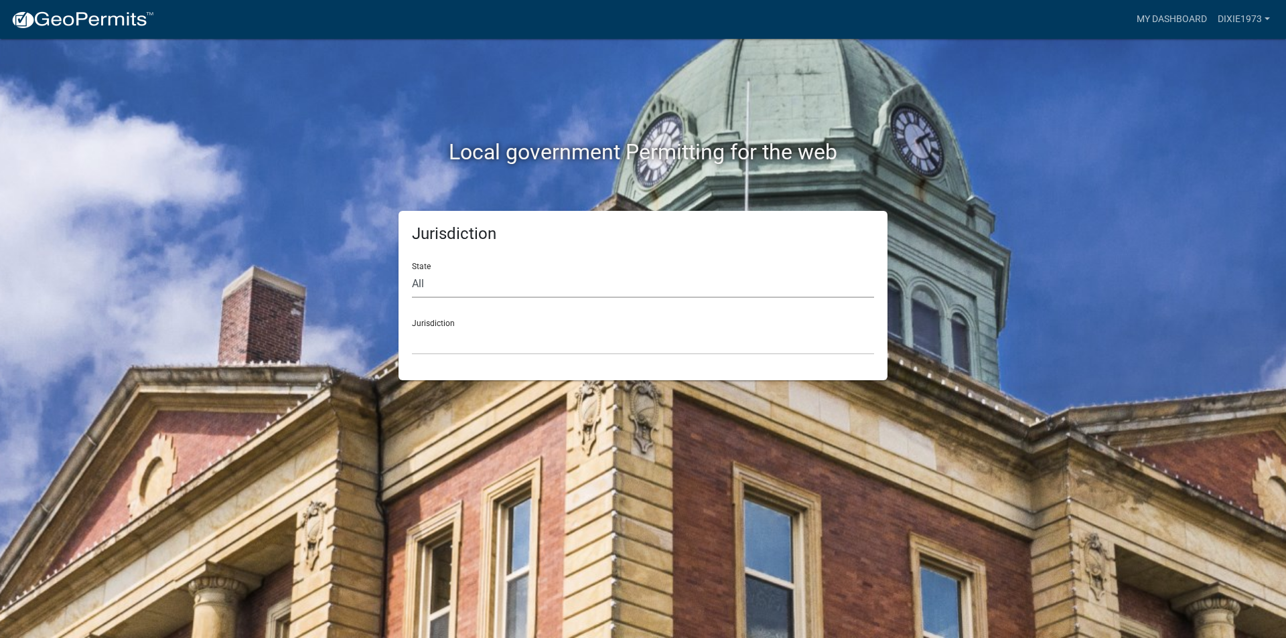
click at [467, 280] on select "All [US_STATE] [US_STATE] [US_STATE] [US_STATE] [US_STATE] [US_STATE] [US_STATE…" at bounding box center [643, 284] width 462 height 27
select select "[US_STATE]"
click at [412, 271] on select "All [US_STATE] [US_STATE] [US_STATE] [US_STATE] [US_STATE] [US_STATE] [US_STATE…" at bounding box center [643, 284] width 462 height 27
click at [431, 346] on select "[GEOGRAPHIC_DATA], [US_STATE][PERSON_NAME][GEOGRAPHIC_DATA], [US_STATE][PERSON_…" at bounding box center [643, 340] width 462 height 27
click at [1164, 14] on link "My Dashboard" at bounding box center [1171, 19] width 81 height 25
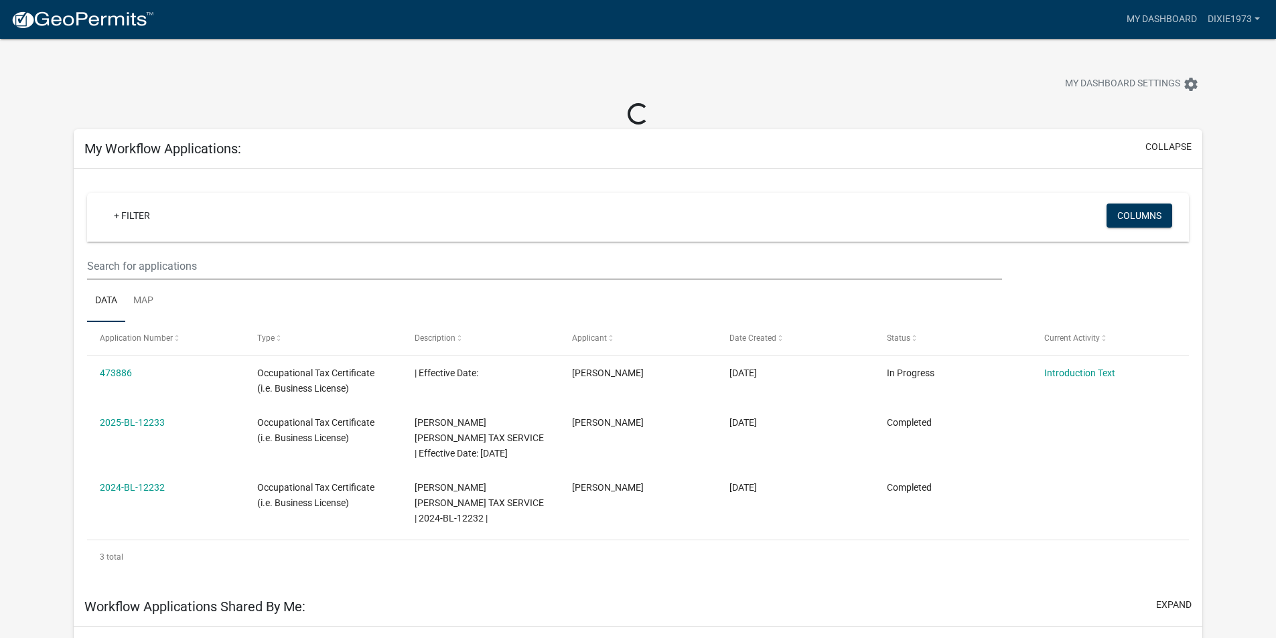
scroll to position [67, 0]
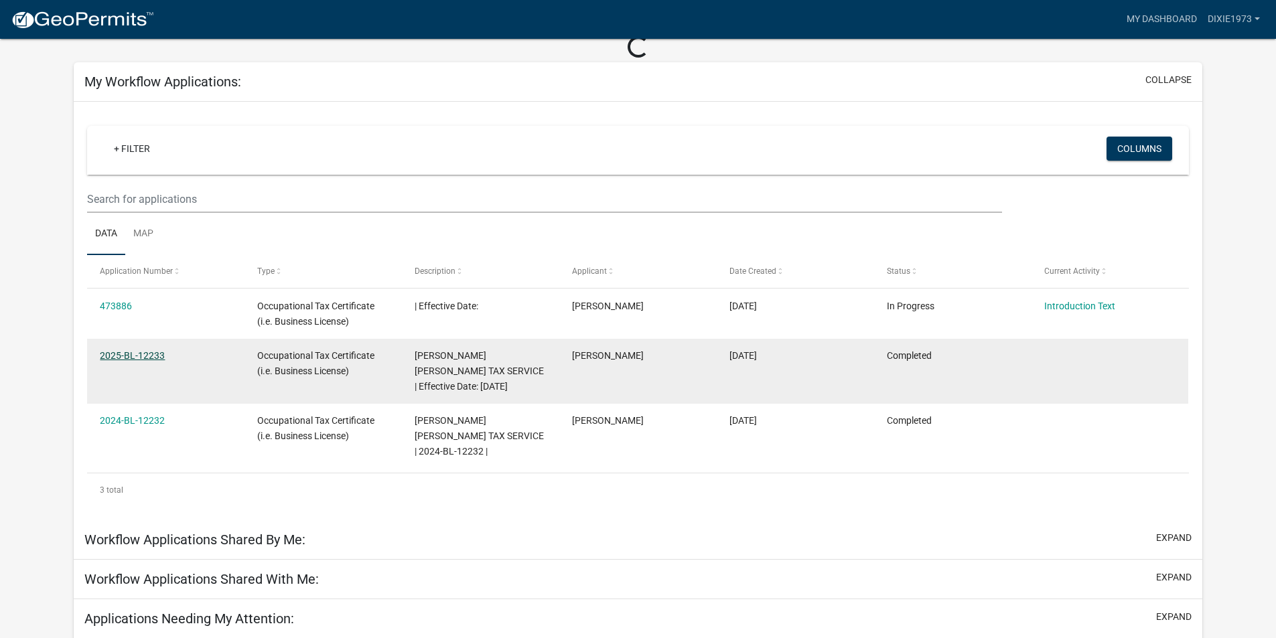
click at [143, 350] on link "2025-BL-12233" at bounding box center [132, 355] width 65 height 11
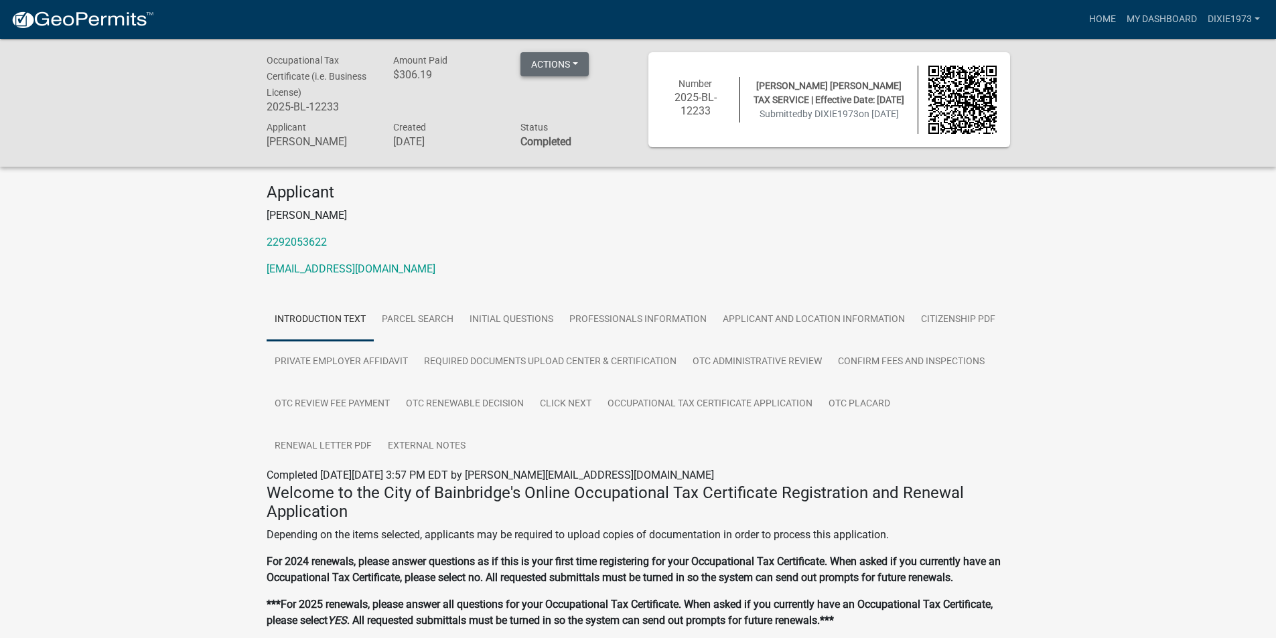
click at [574, 55] on button "Actions" at bounding box center [554, 64] width 68 height 24
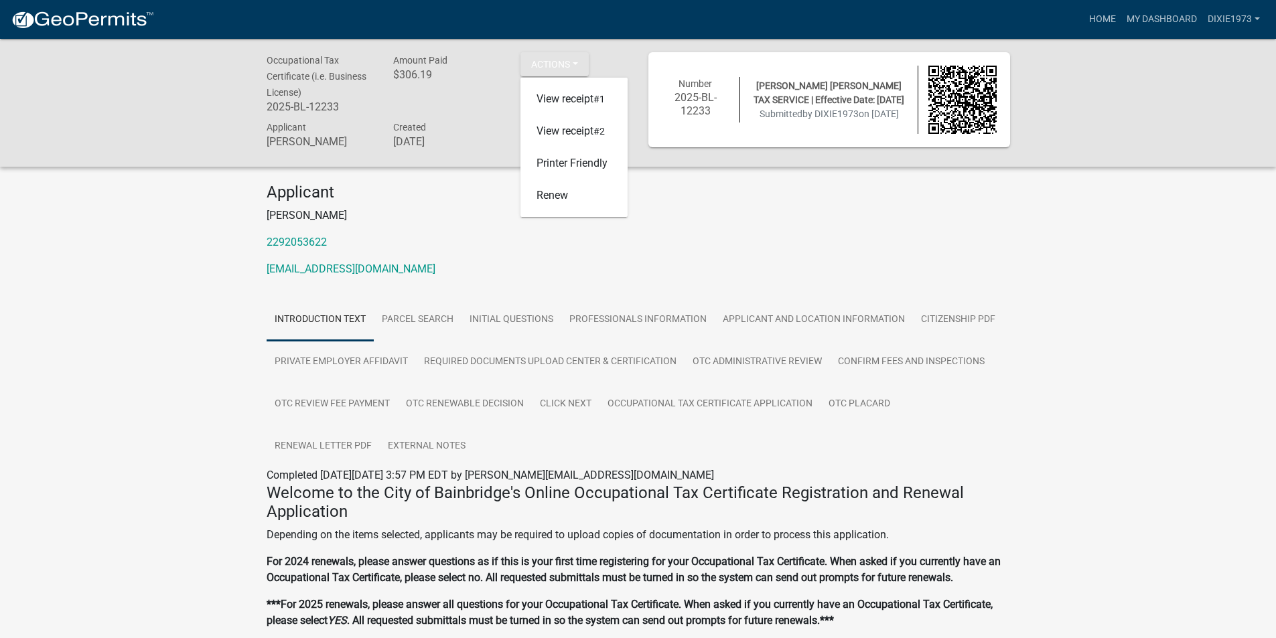
click at [933, 246] on p "2292053622" at bounding box center [637, 242] width 743 height 16
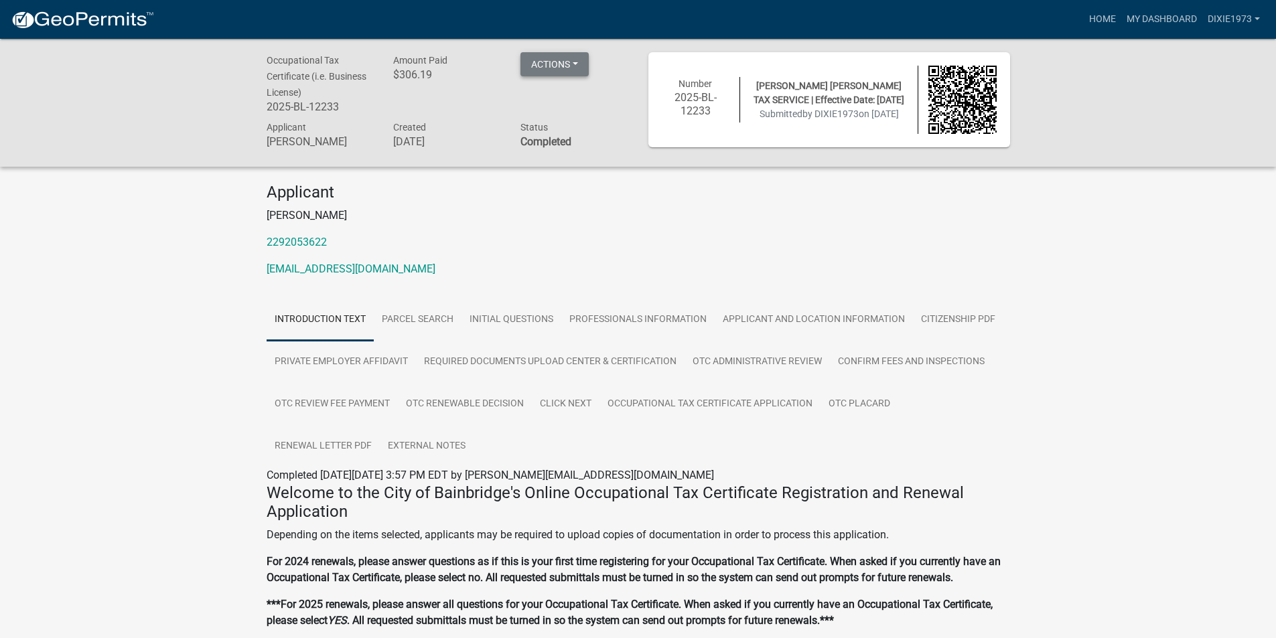
click at [564, 55] on button "Actions" at bounding box center [554, 64] width 68 height 24
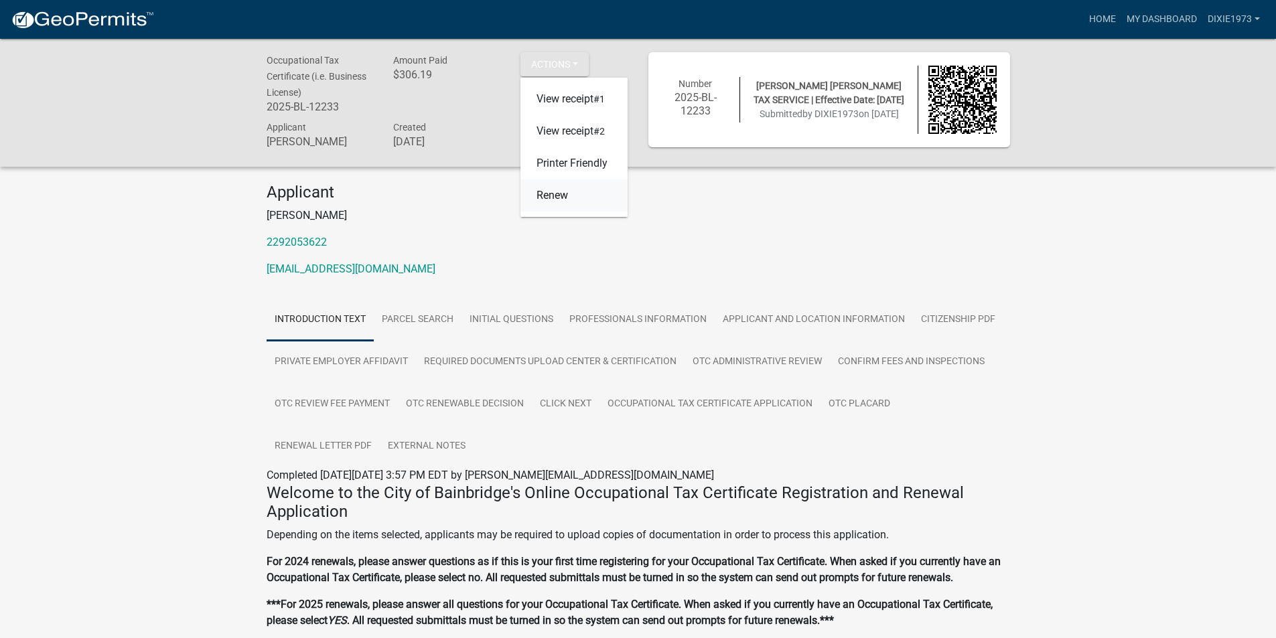
click at [554, 194] on link "Renew" at bounding box center [573, 195] width 107 height 32
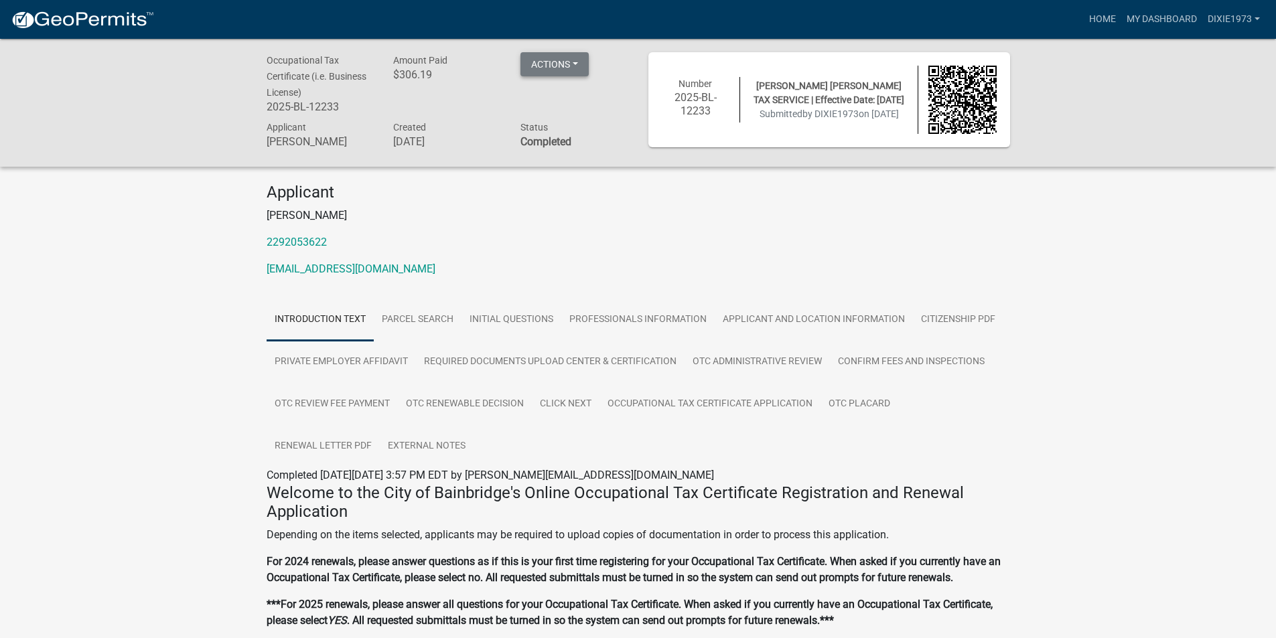
click at [581, 64] on button "Actions" at bounding box center [554, 64] width 68 height 24
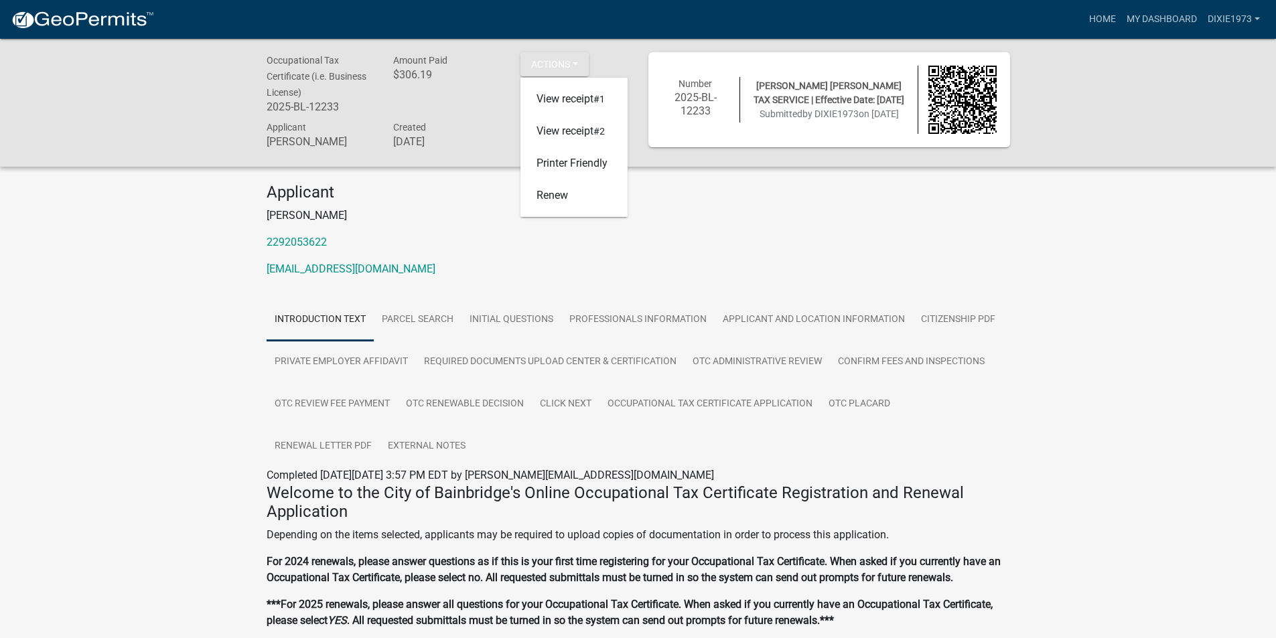
click at [1092, 396] on div "Occupational Tax Certificate (i.e. Business License) 2025-BL-12233 Amount Paid …" at bounding box center [638, 469] width 1276 height 860
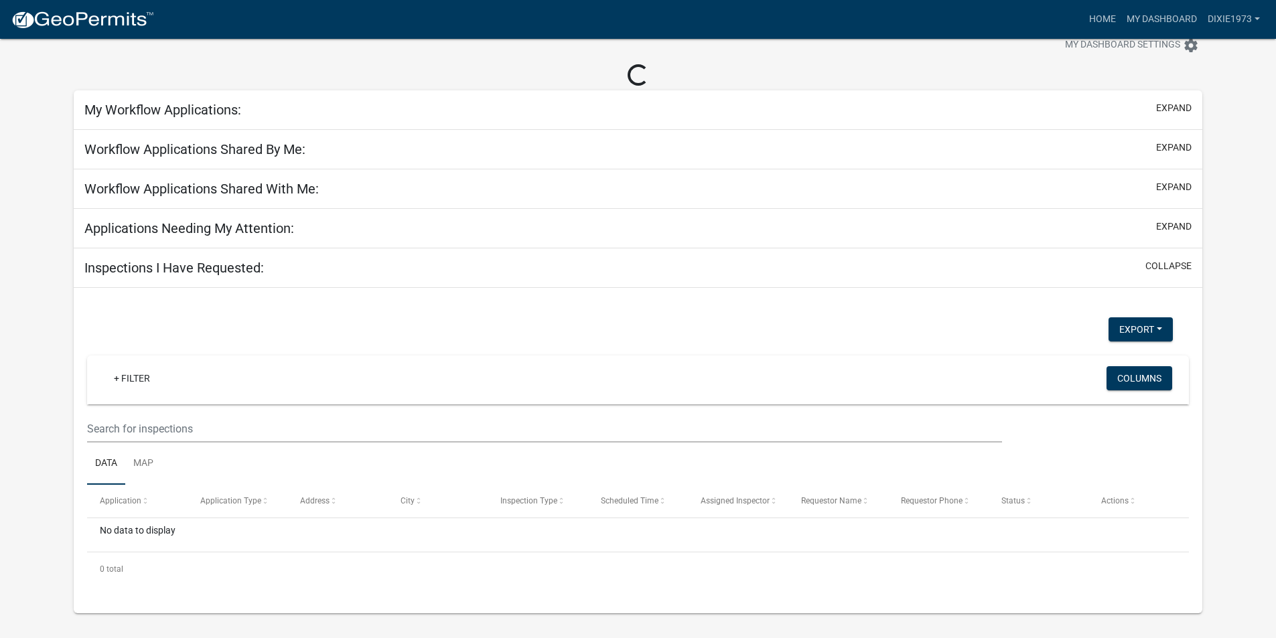
scroll to position [67, 0]
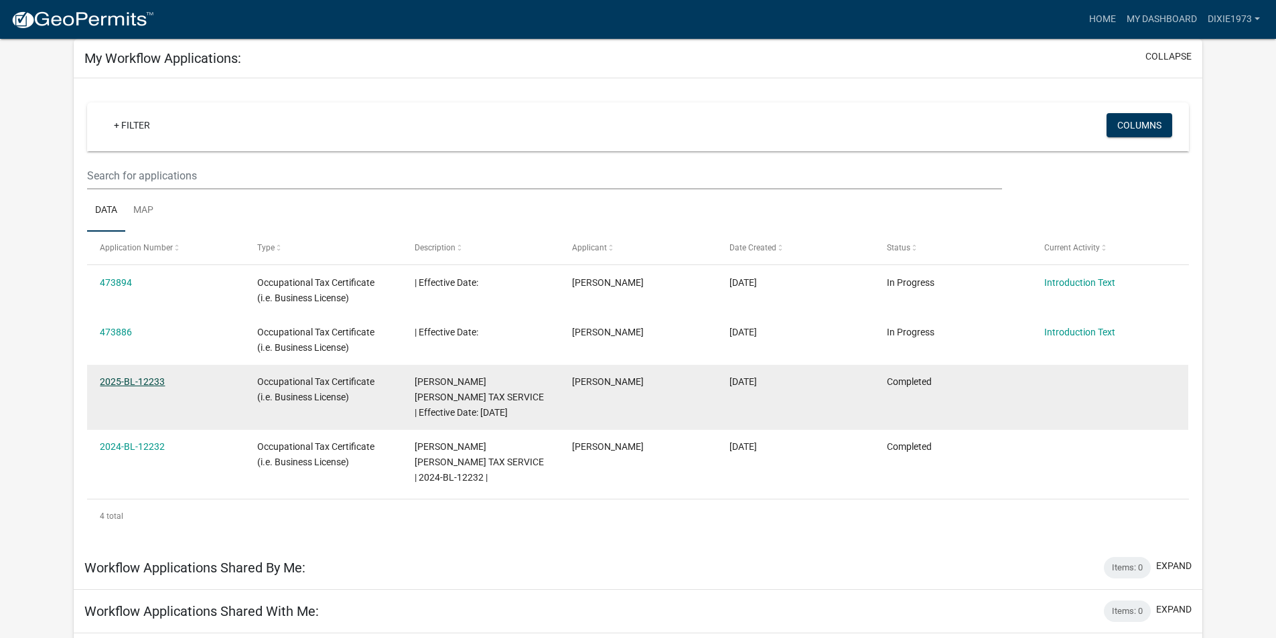
click at [105, 381] on link "2025-BL-12233" at bounding box center [132, 381] width 65 height 11
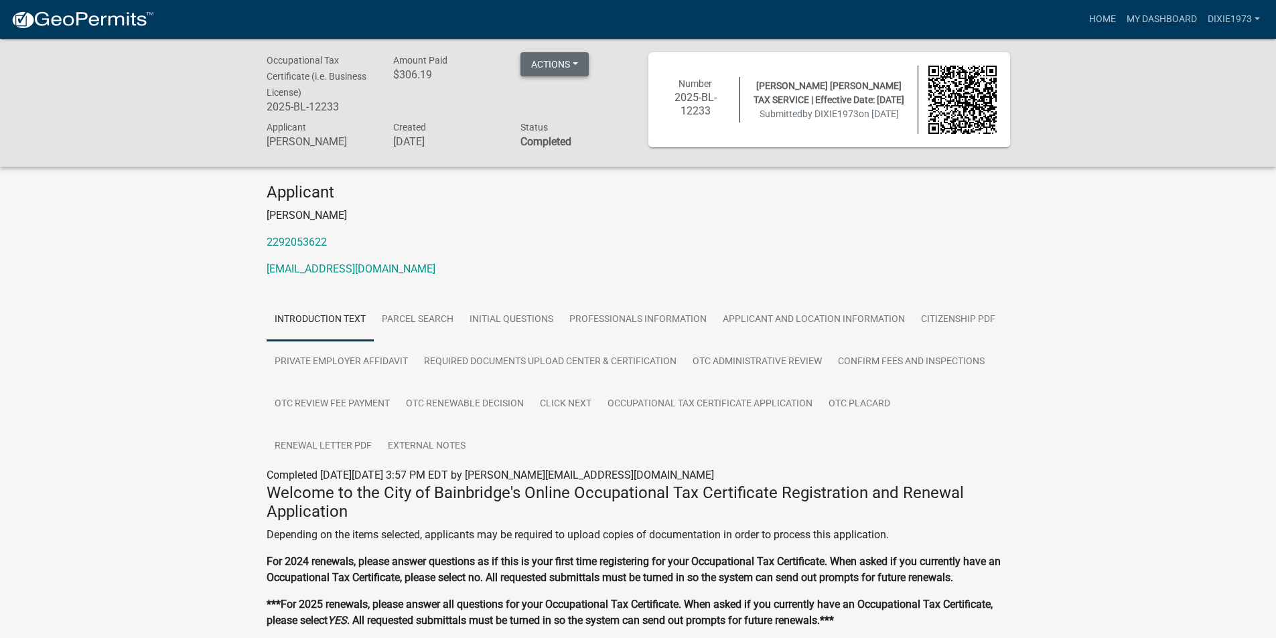
click at [577, 66] on button "Actions" at bounding box center [554, 64] width 68 height 24
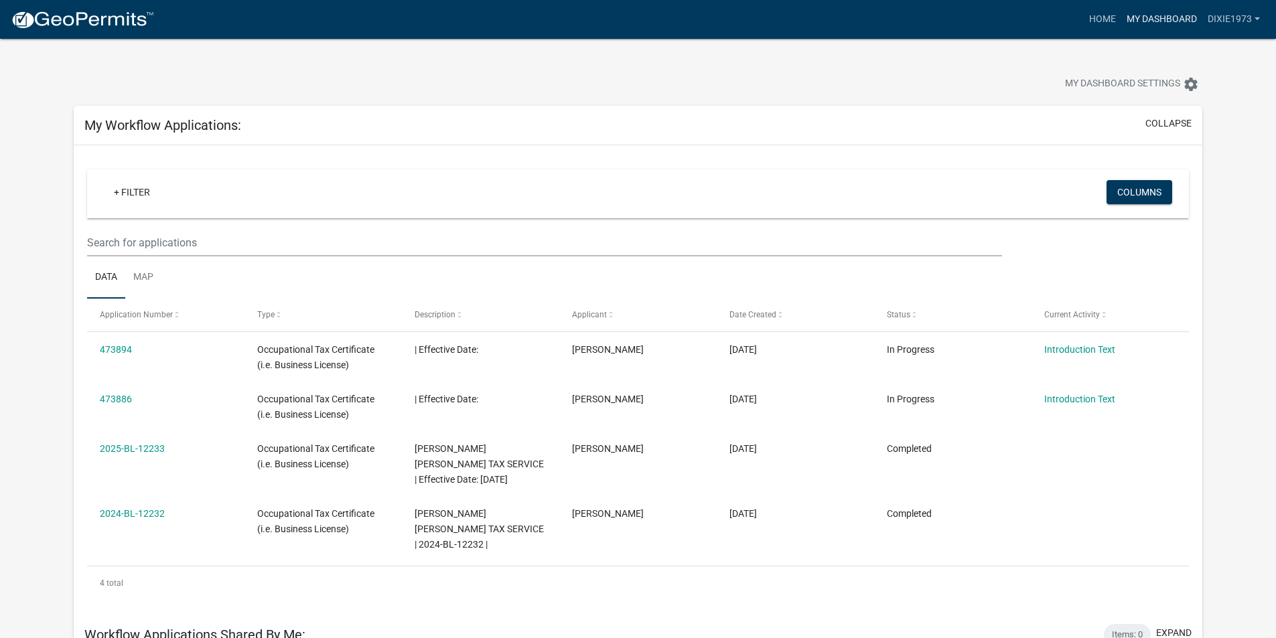
click at [1165, 17] on link "My Dashboard" at bounding box center [1161, 19] width 81 height 25
click at [1154, 14] on link "My Dashboard" at bounding box center [1161, 19] width 81 height 25
click at [1100, 20] on link "Home" at bounding box center [1101, 19] width 37 height 25
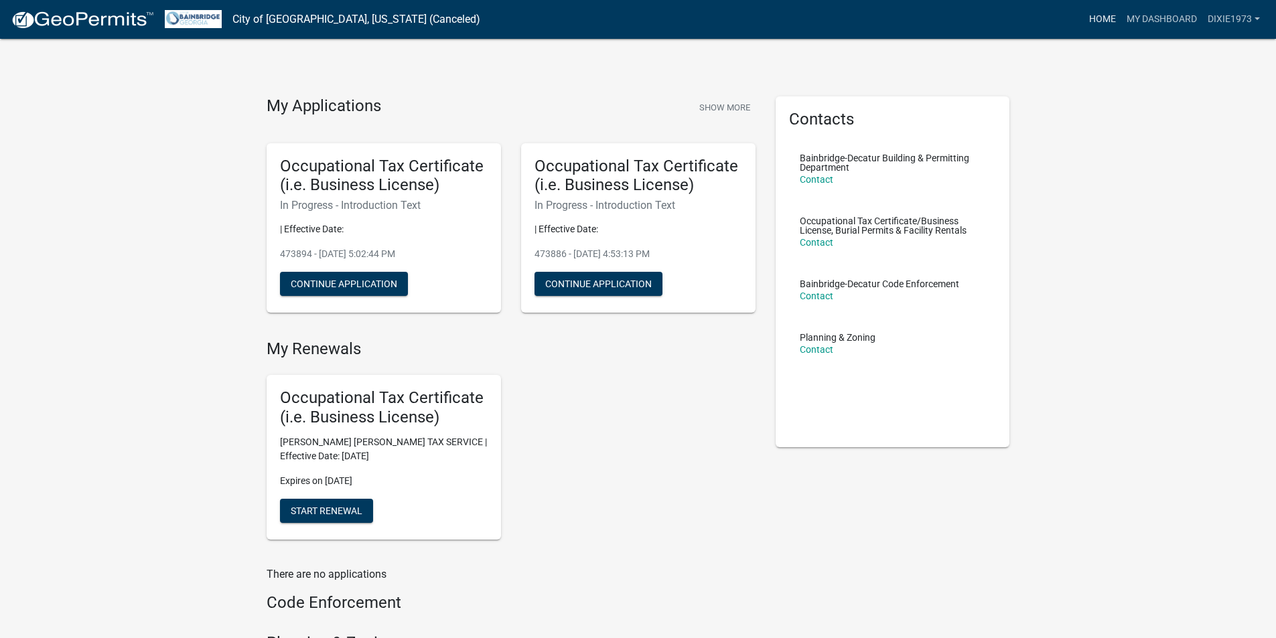
click at [1100, 20] on link "Home" at bounding box center [1101, 19] width 37 height 25
click at [1255, 19] on link "DIXIE1973" at bounding box center [1233, 19] width 63 height 25
click at [1216, 287] on div "My Applications Show More Occupational Tax Certificate (i.e. Business License) …" at bounding box center [638, 456] width 1276 height 912
